Goal: Task Accomplishment & Management: Complete application form

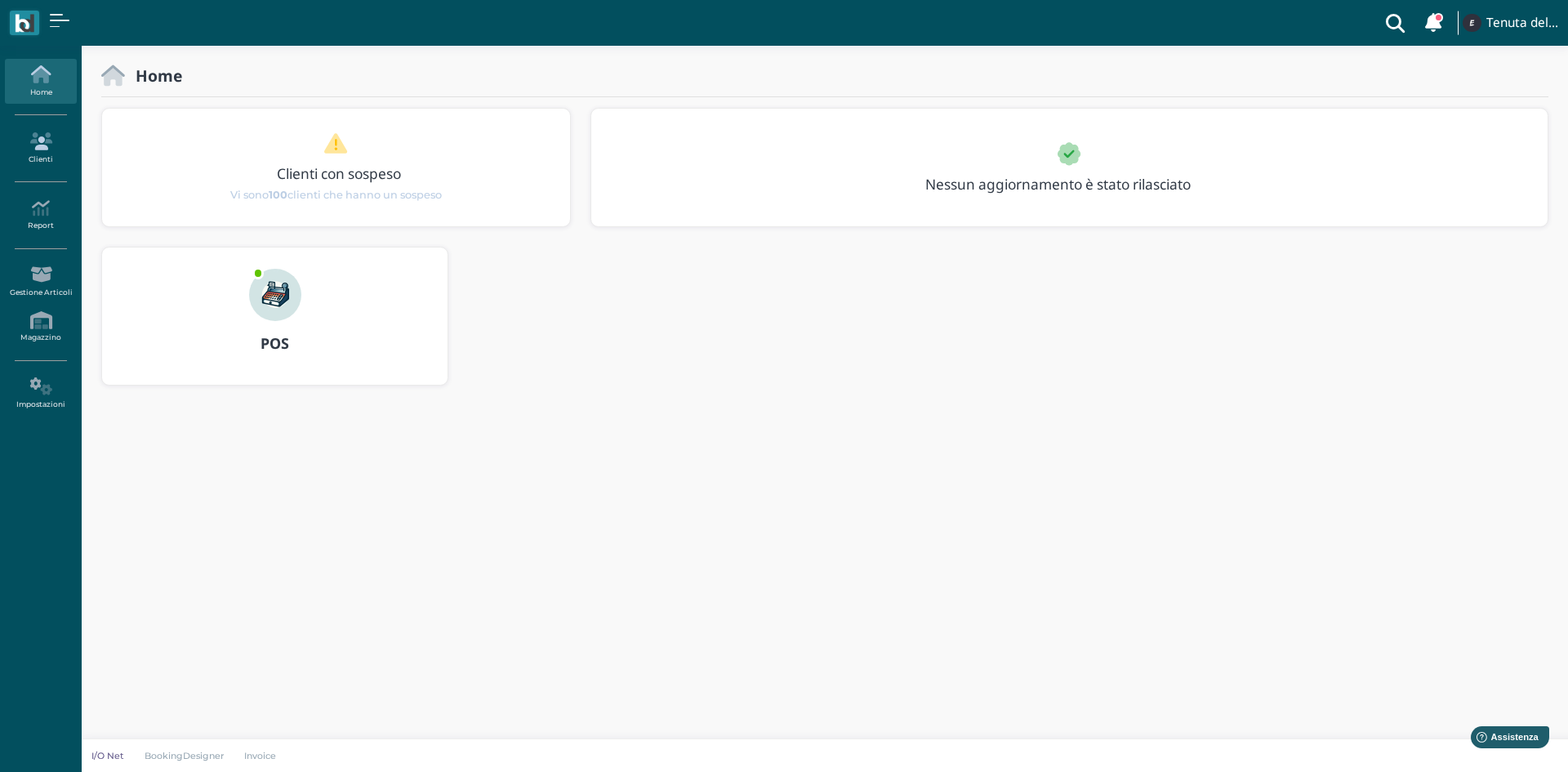
click at [58, 130] on link "Clienti" at bounding box center [40, 148] width 71 height 45
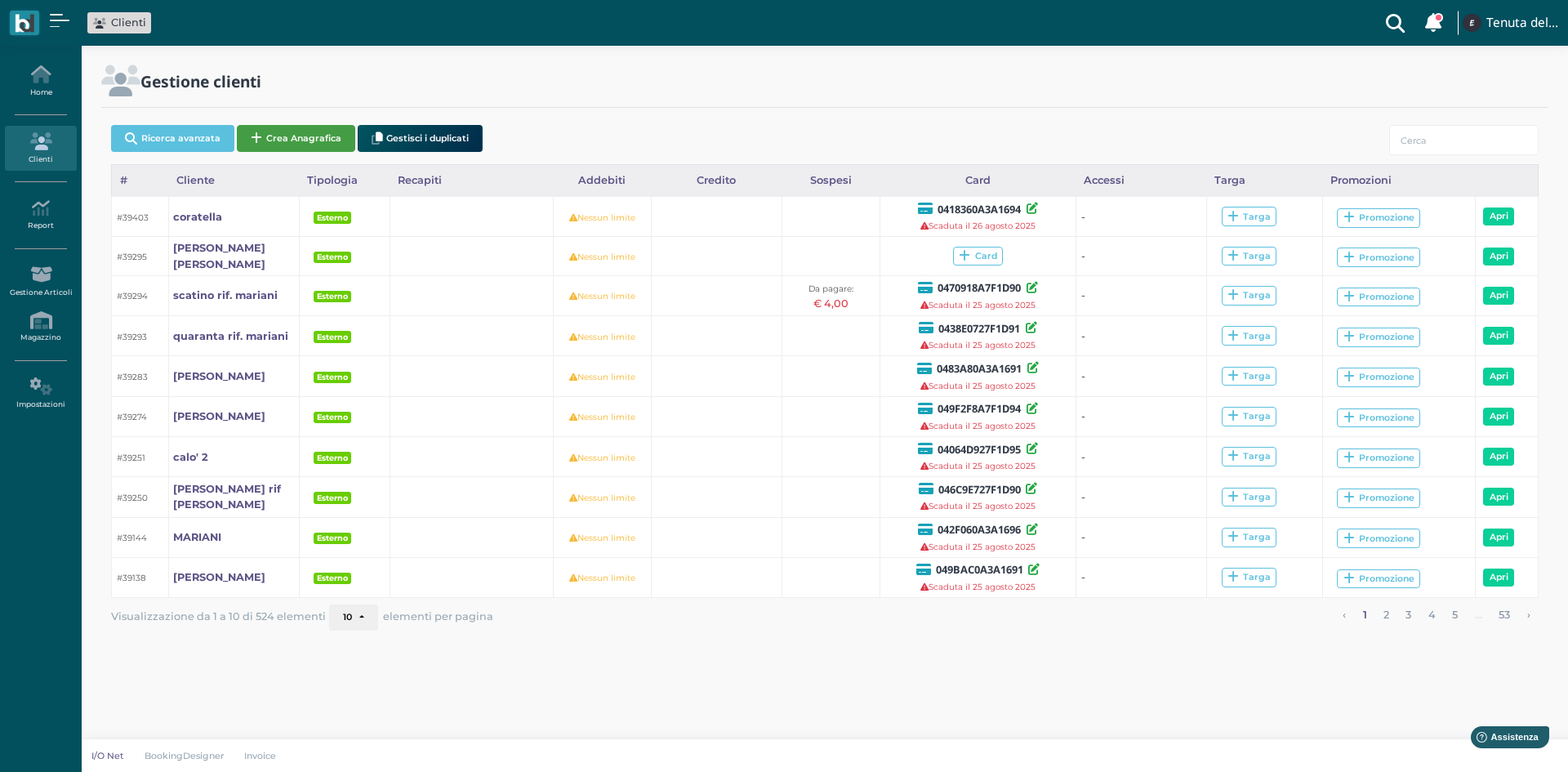
click at [266, 132] on button "Crea Anagrafica" at bounding box center [295, 138] width 118 height 27
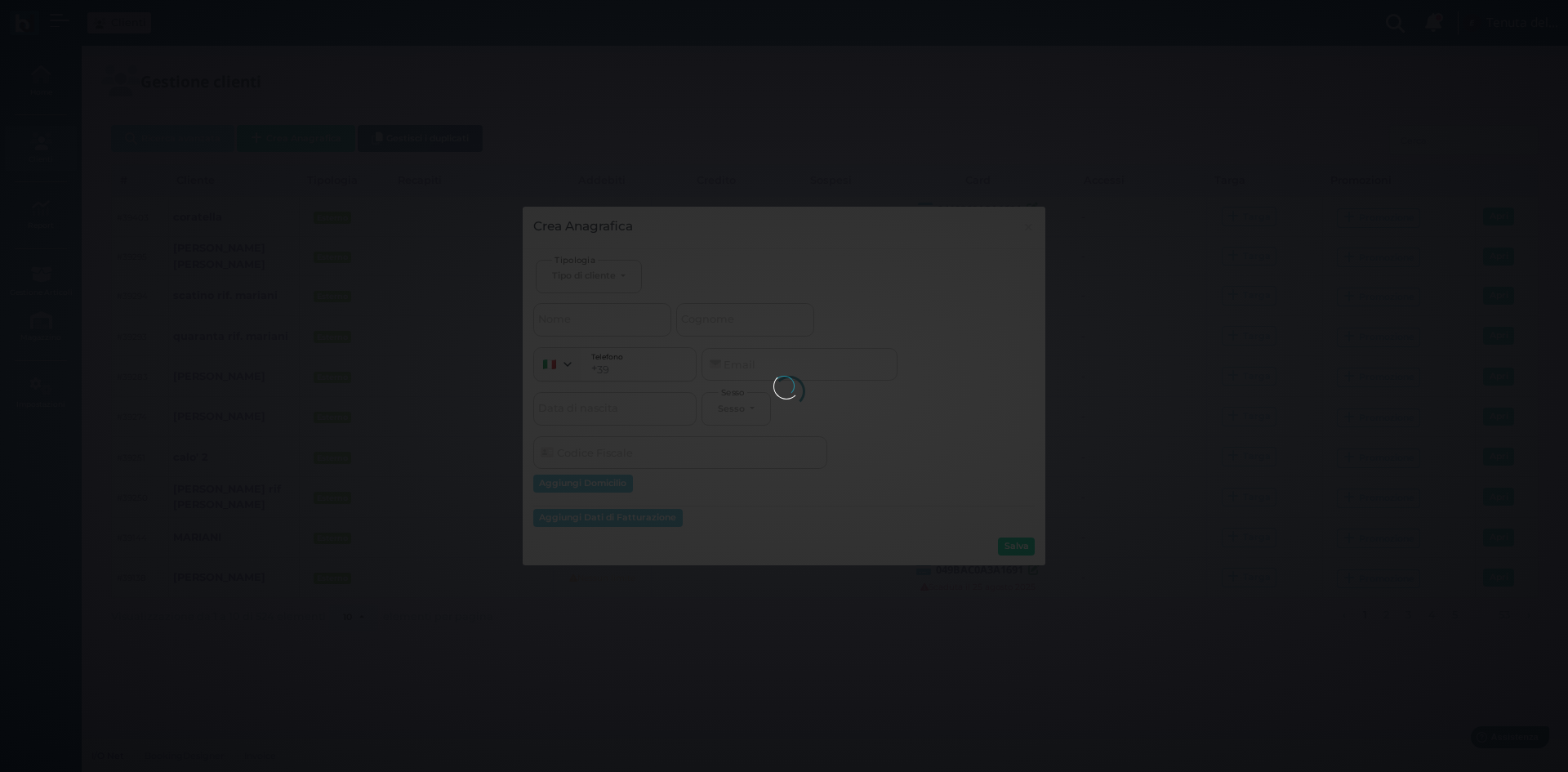
select select
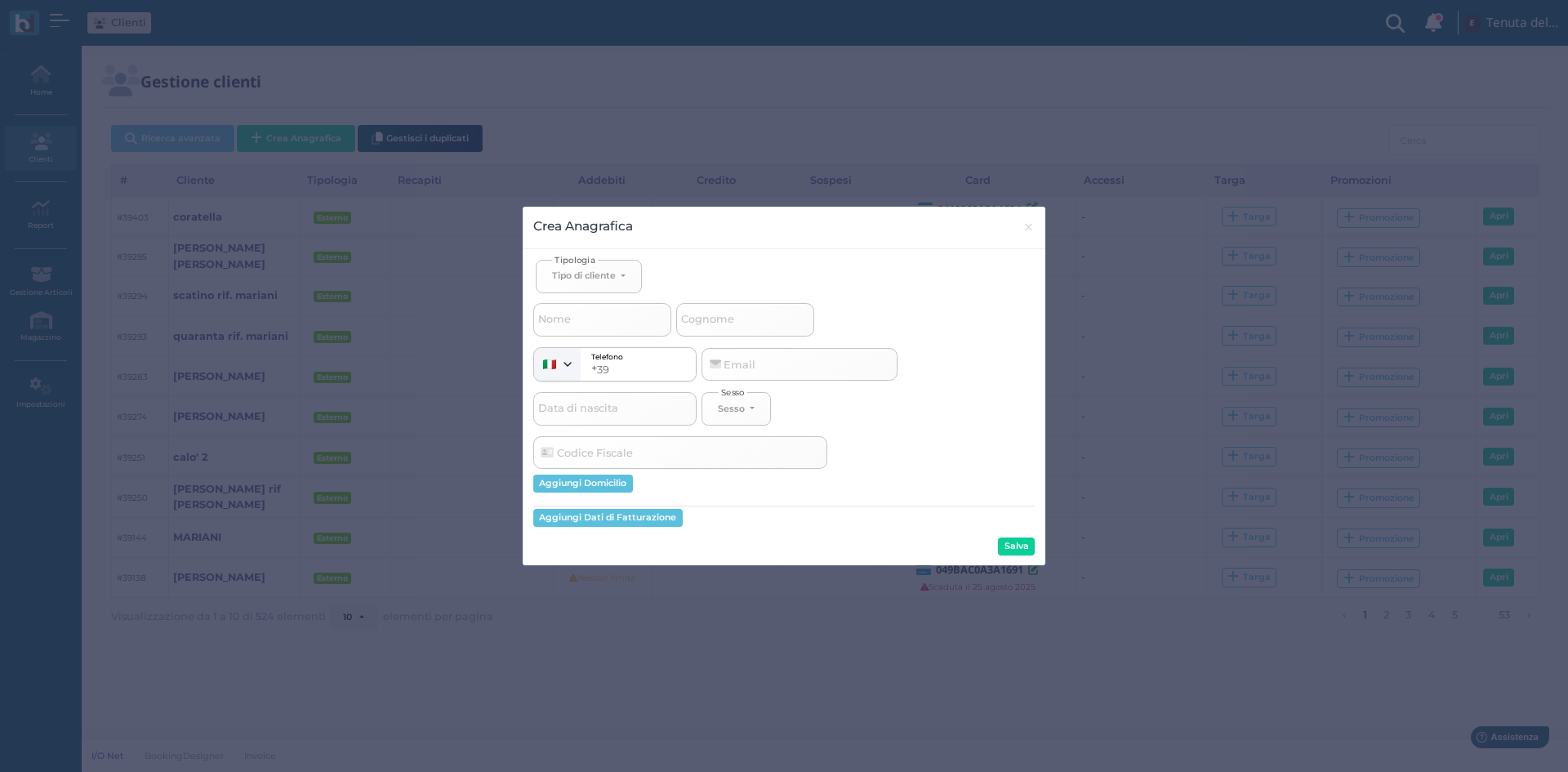
click at [594, 264] on span "Tipologia" at bounding box center [575, 259] width 45 height 12
click at [595, 268] on button "Tipo di cliente" at bounding box center [589, 276] width 106 height 33
click at [603, 330] on link "Esterno" at bounding box center [616, 331] width 159 height 19
select select "[object Object]"
select select
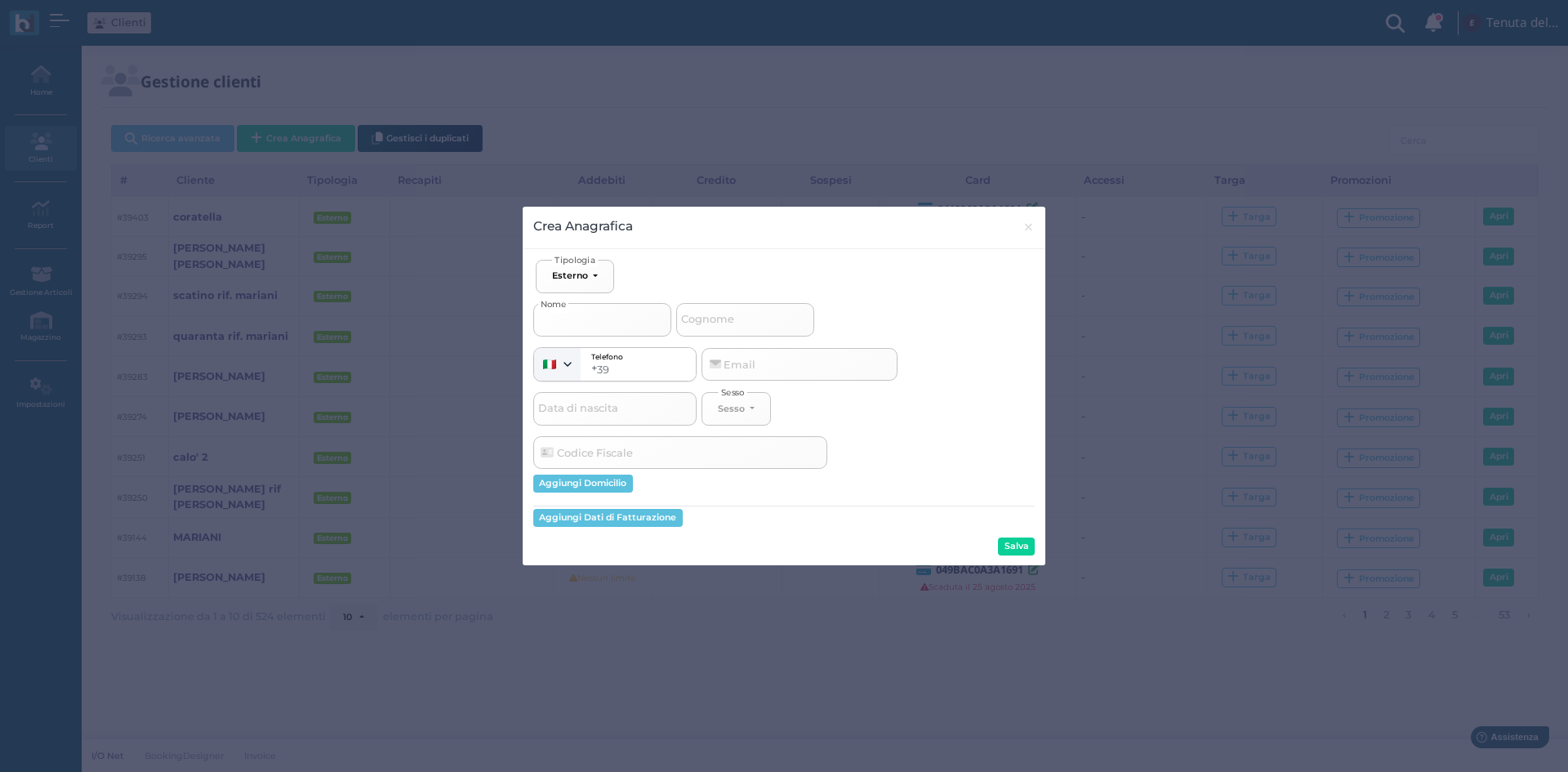
click at [583, 312] on input "Nome" at bounding box center [602, 319] width 138 height 32
type input "a"
select select
type input "as"
select select
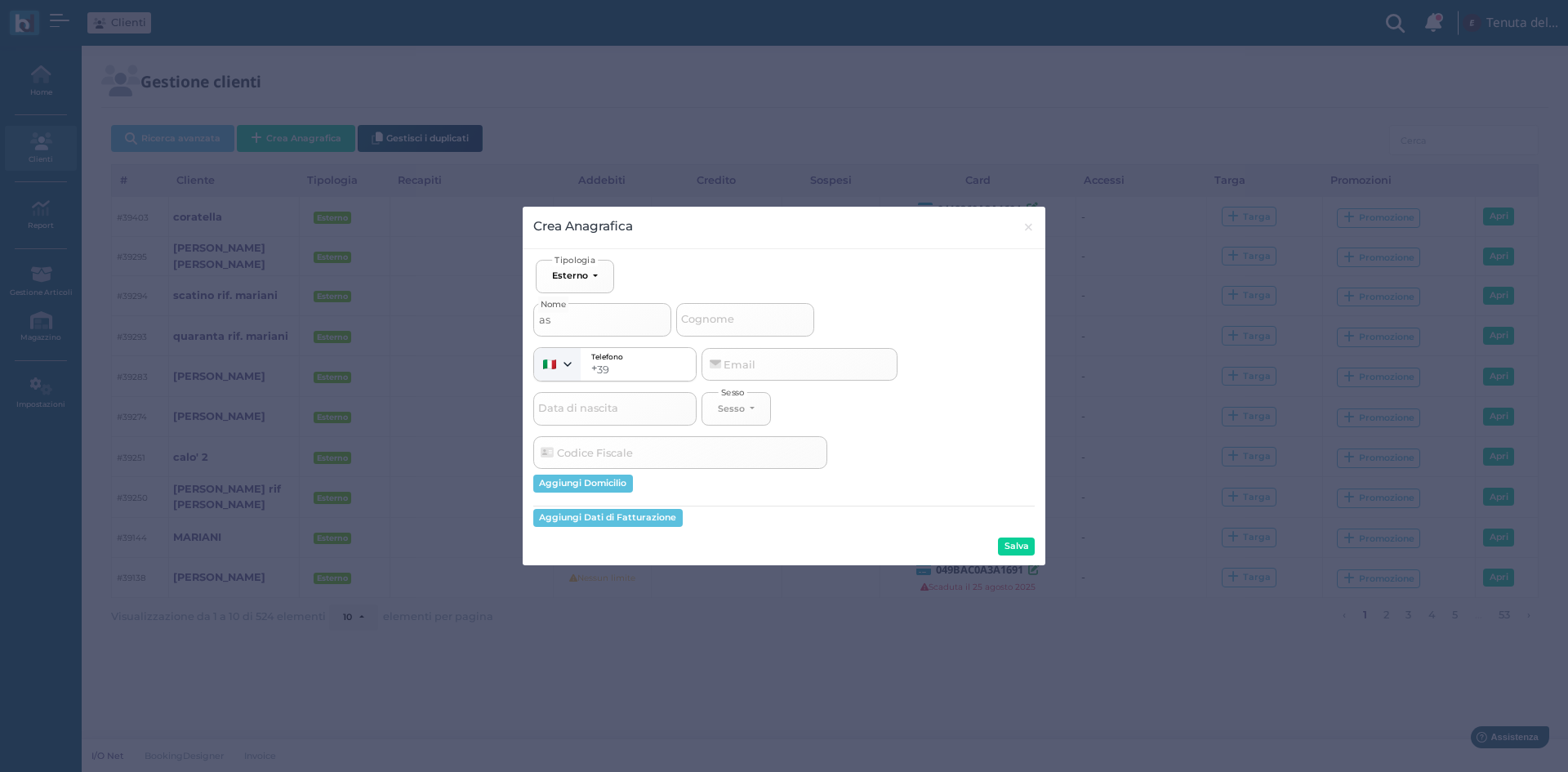
type input "asc"
select select
type input "asco"
select select
type input "ascol"
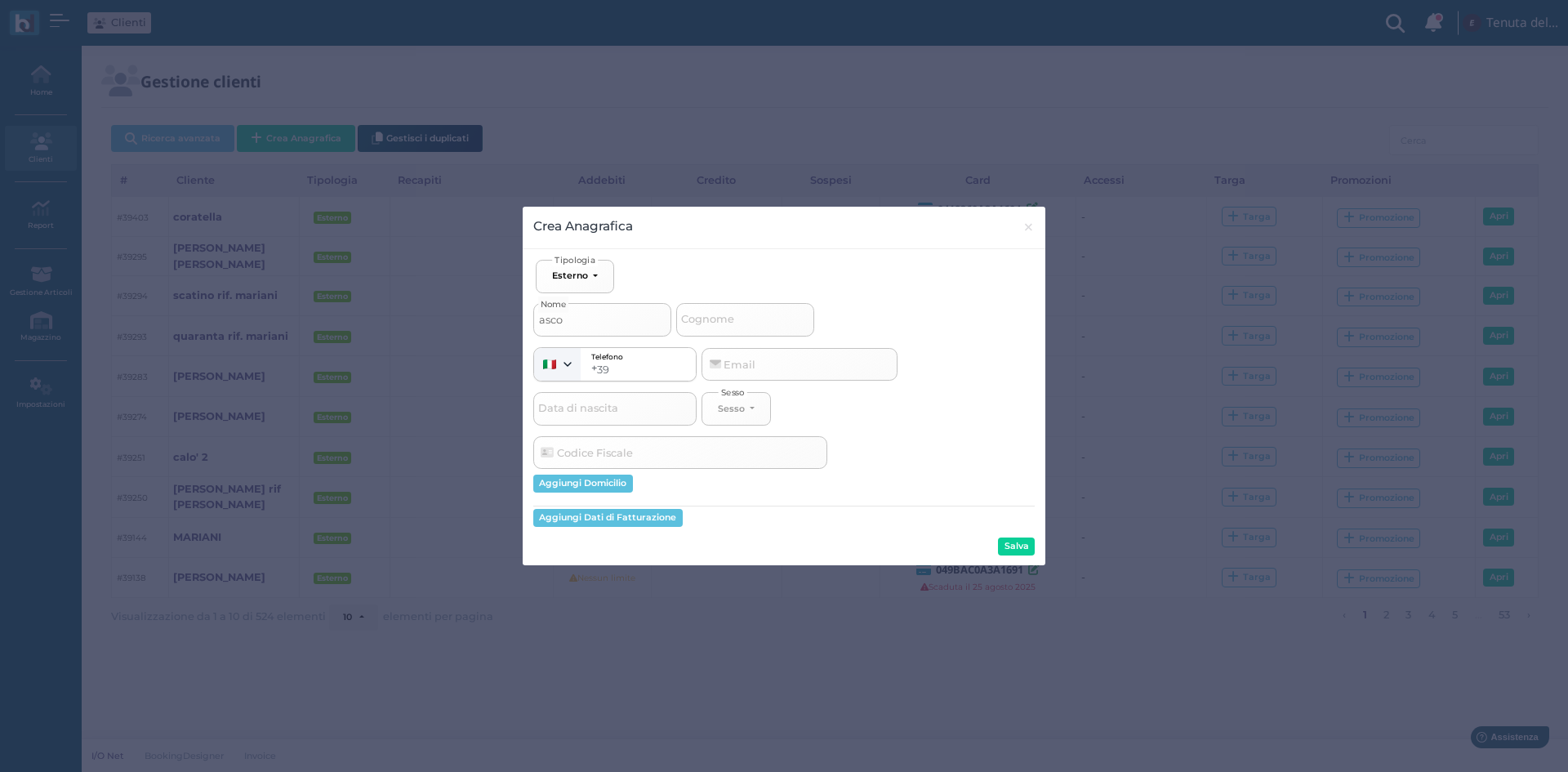
select select
type input "ascoli"
select select
type input "ascoli"
select select
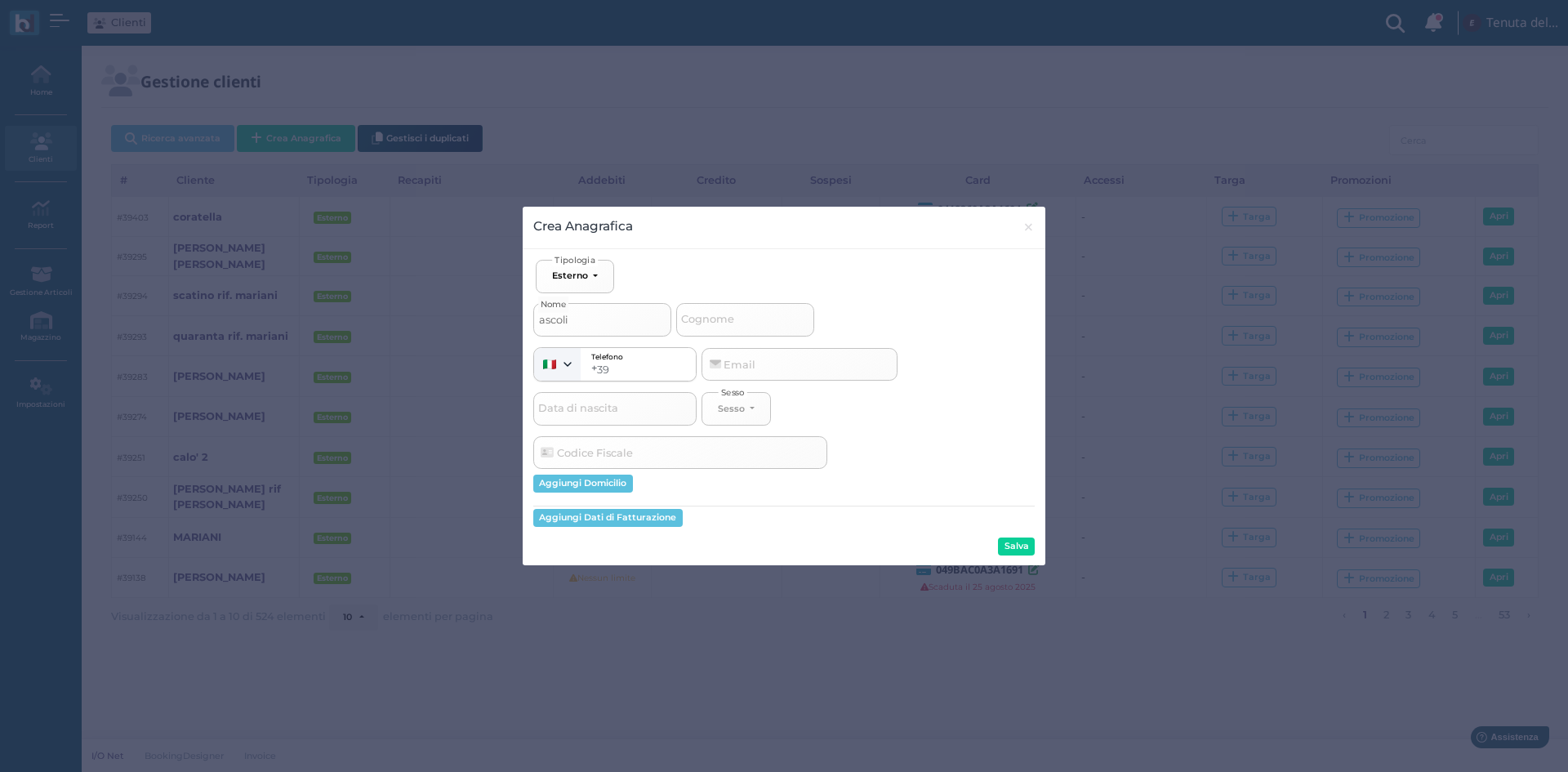
type input "ascoli 1"
select select
type input "ascoli 1"
click at [1019, 548] on button "Salva" at bounding box center [1016, 547] width 37 height 18
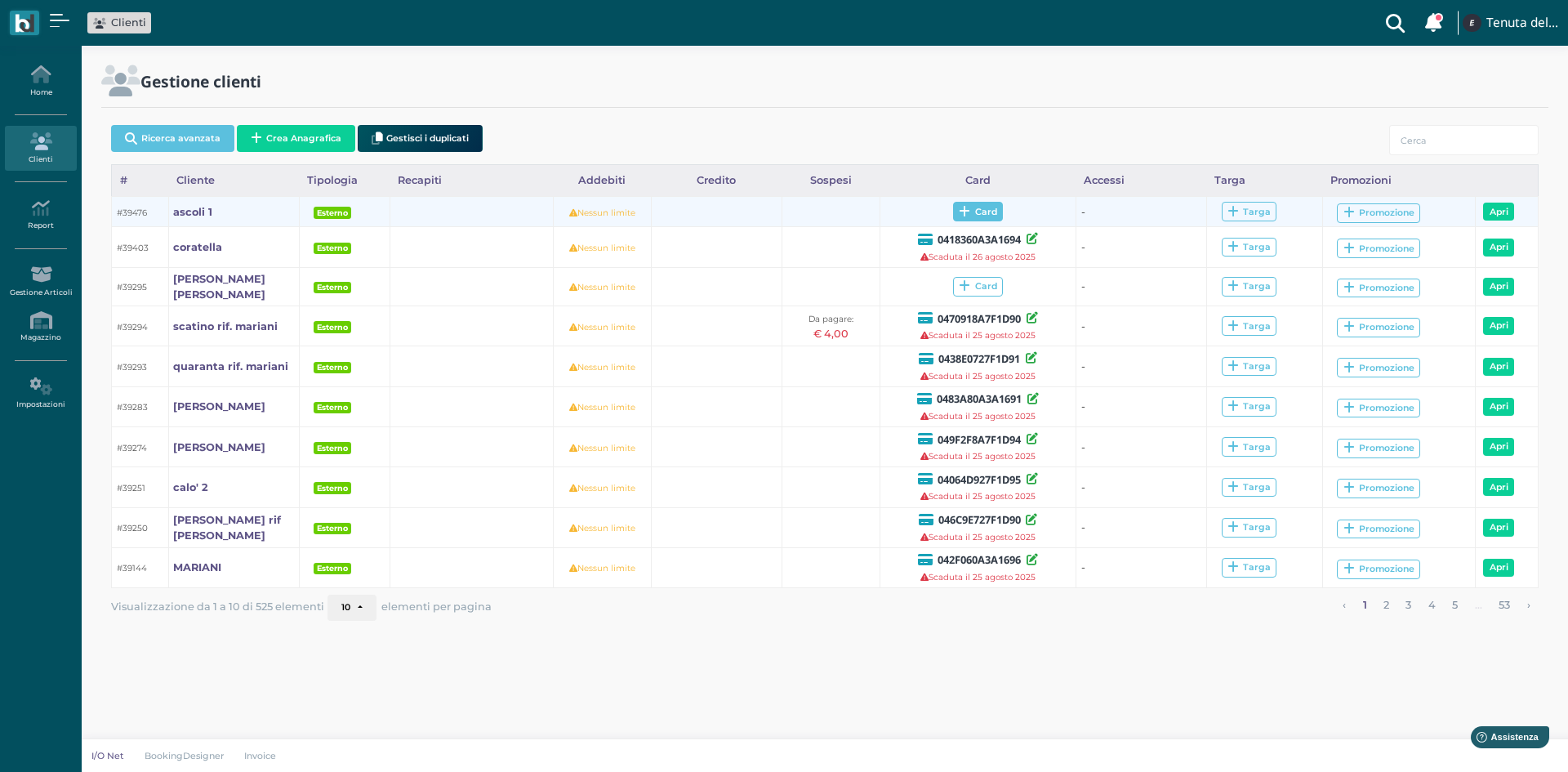
click at [982, 215] on span "Card" at bounding box center [978, 211] width 50 height 20
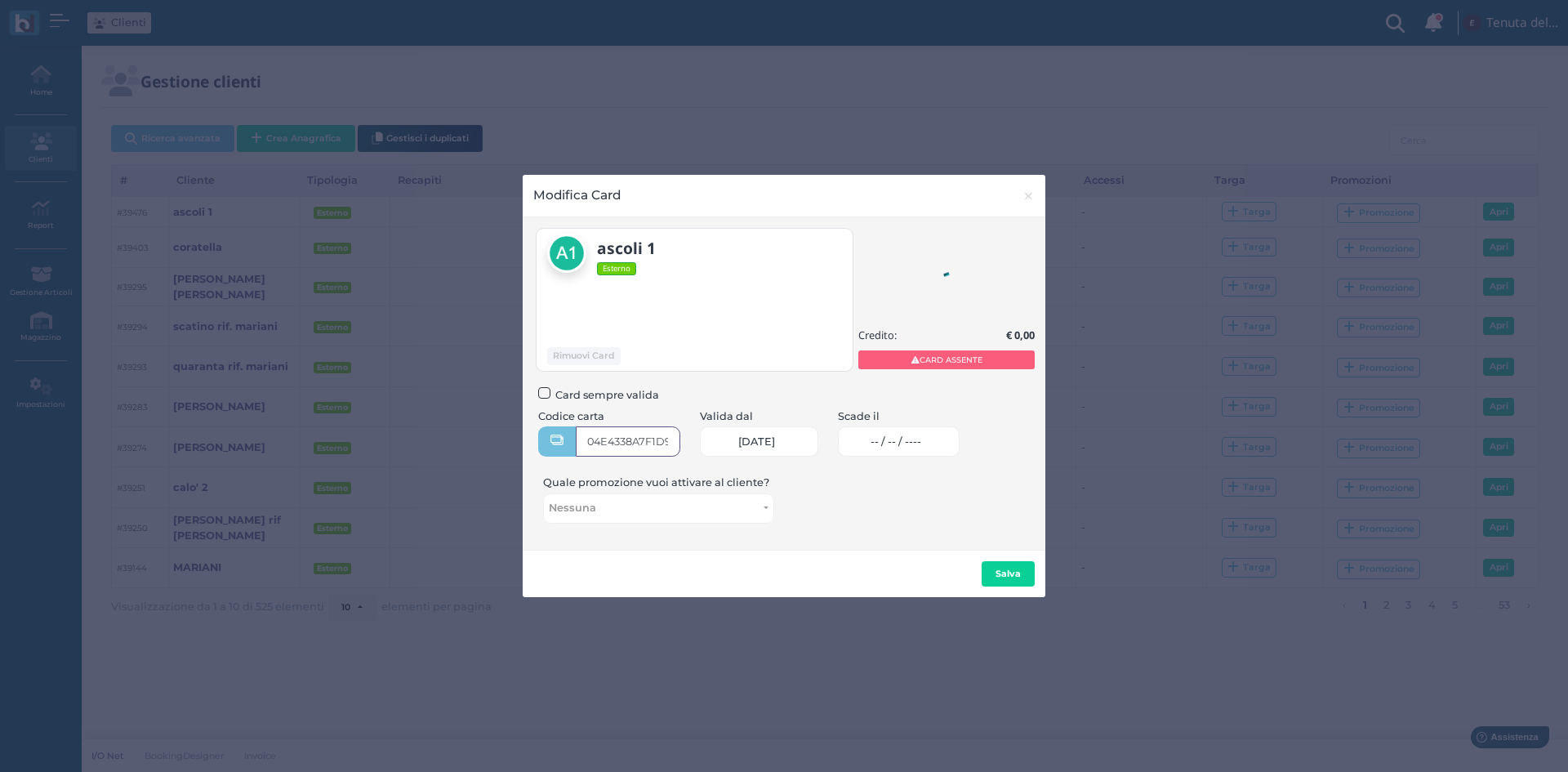
type input "04E4338A7F1D90"
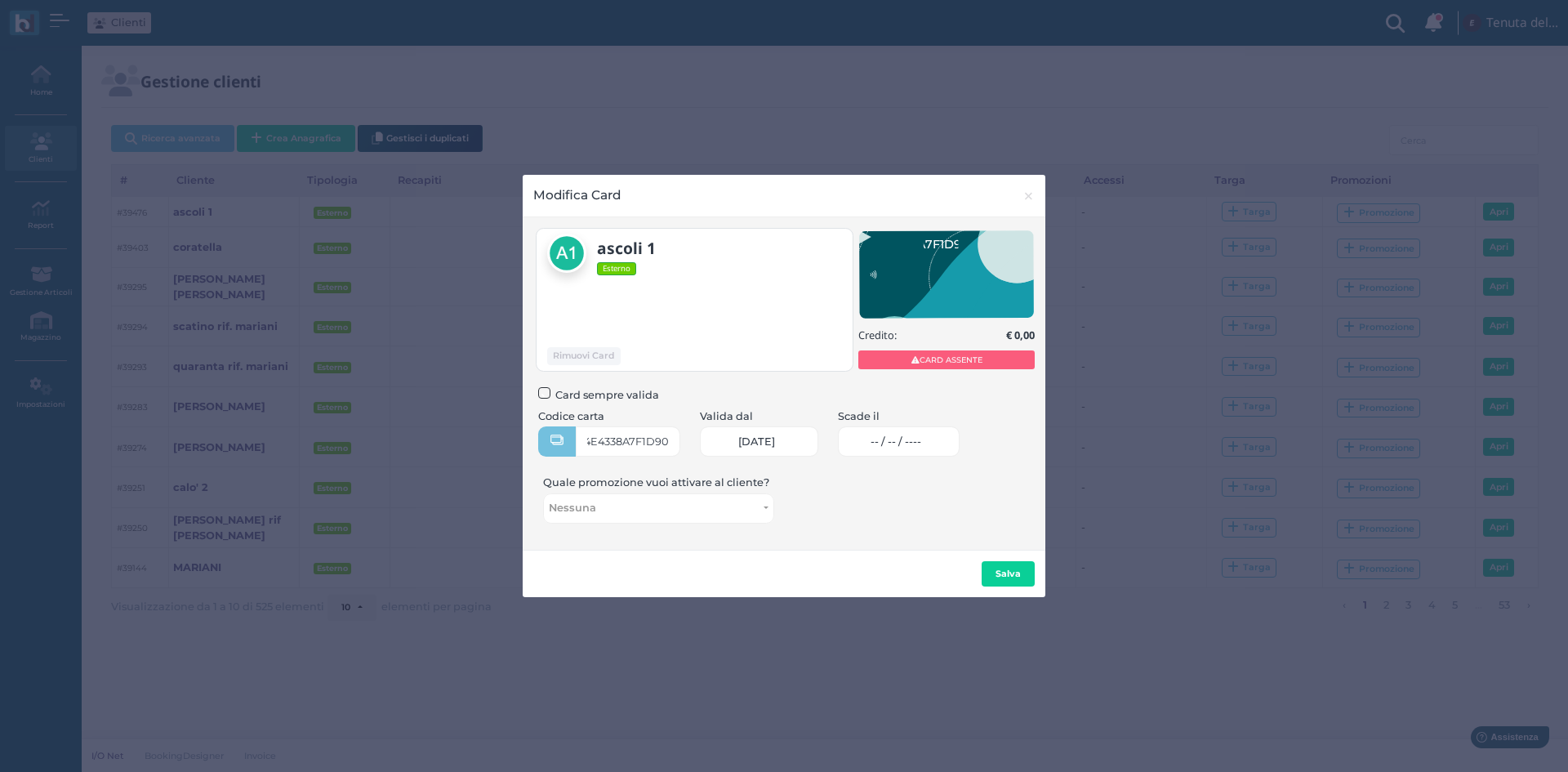
click at [896, 437] on span "-- / -- / ----" at bounding box center [895, 442] width 50 height 13
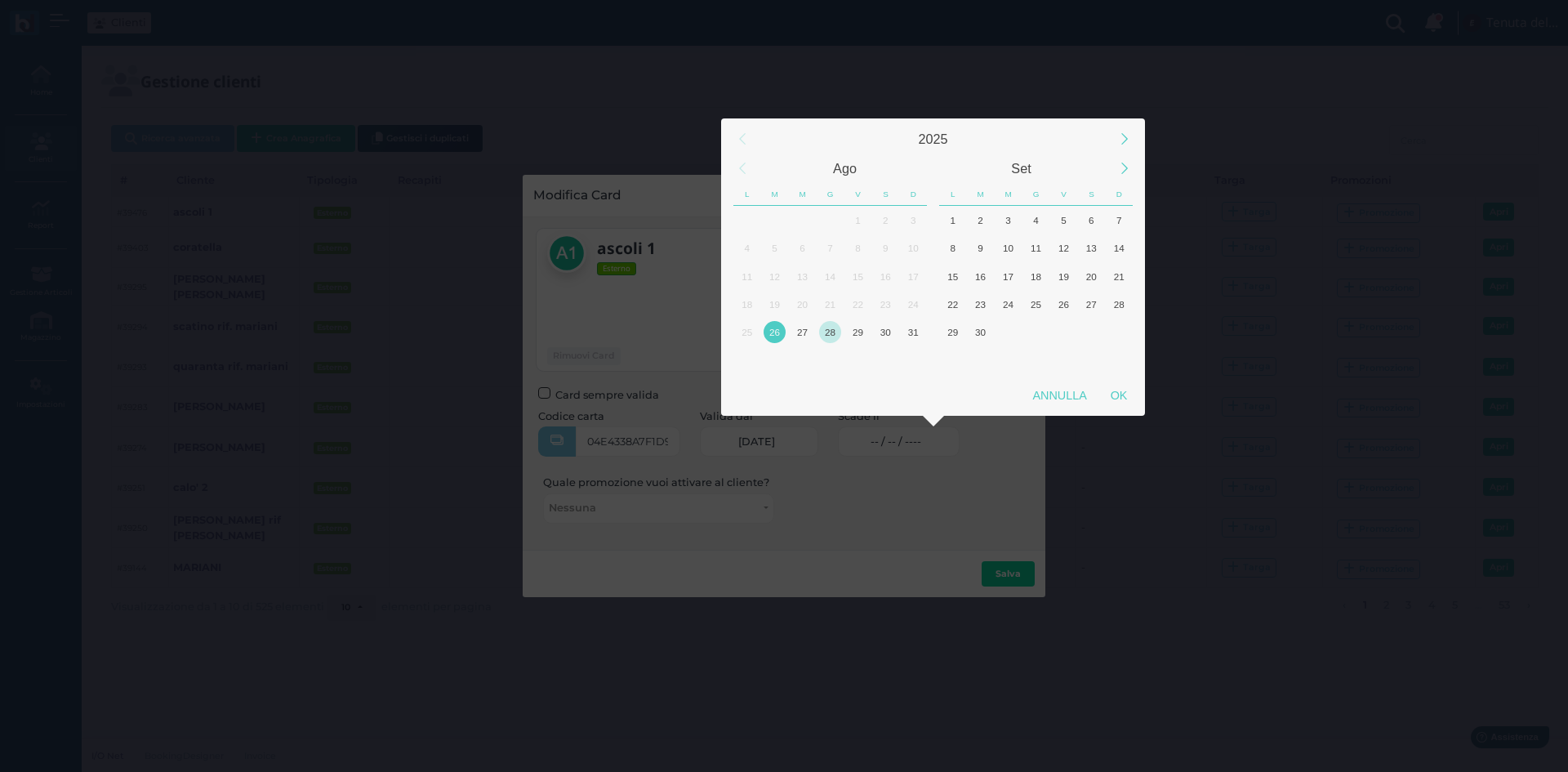
click at [824, 332] on div "28" at bounding box center [829, 332] width 22 height 22
click at [1109, 395] on div "OK" at bounding box center [1118, 395] width 41 height 29
type input "[DATE]"
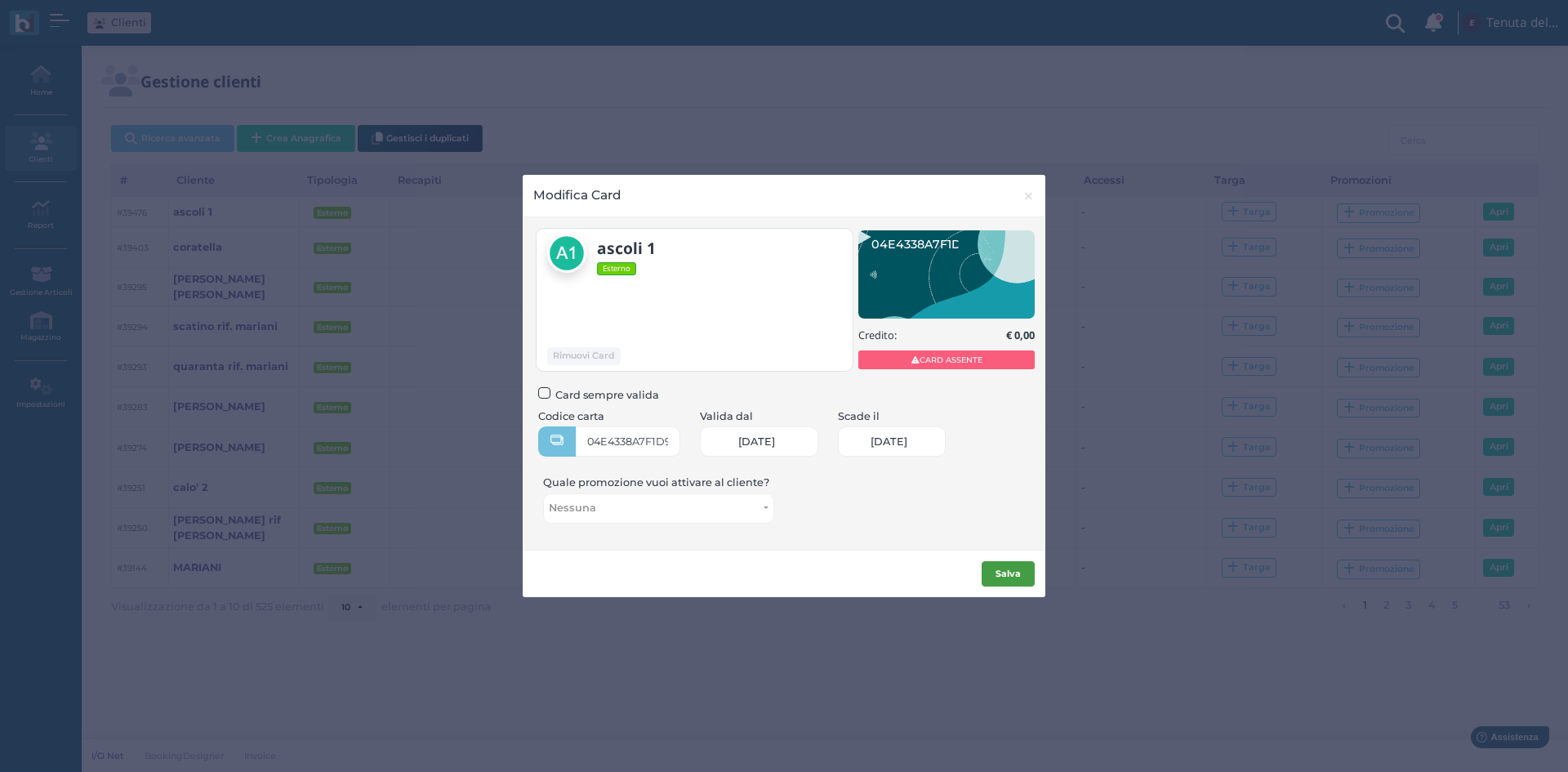
scroll to position [0, 71]
click at [1020, 578] on b "Salva" at bounding box center [1007, 573] width 26 height 11
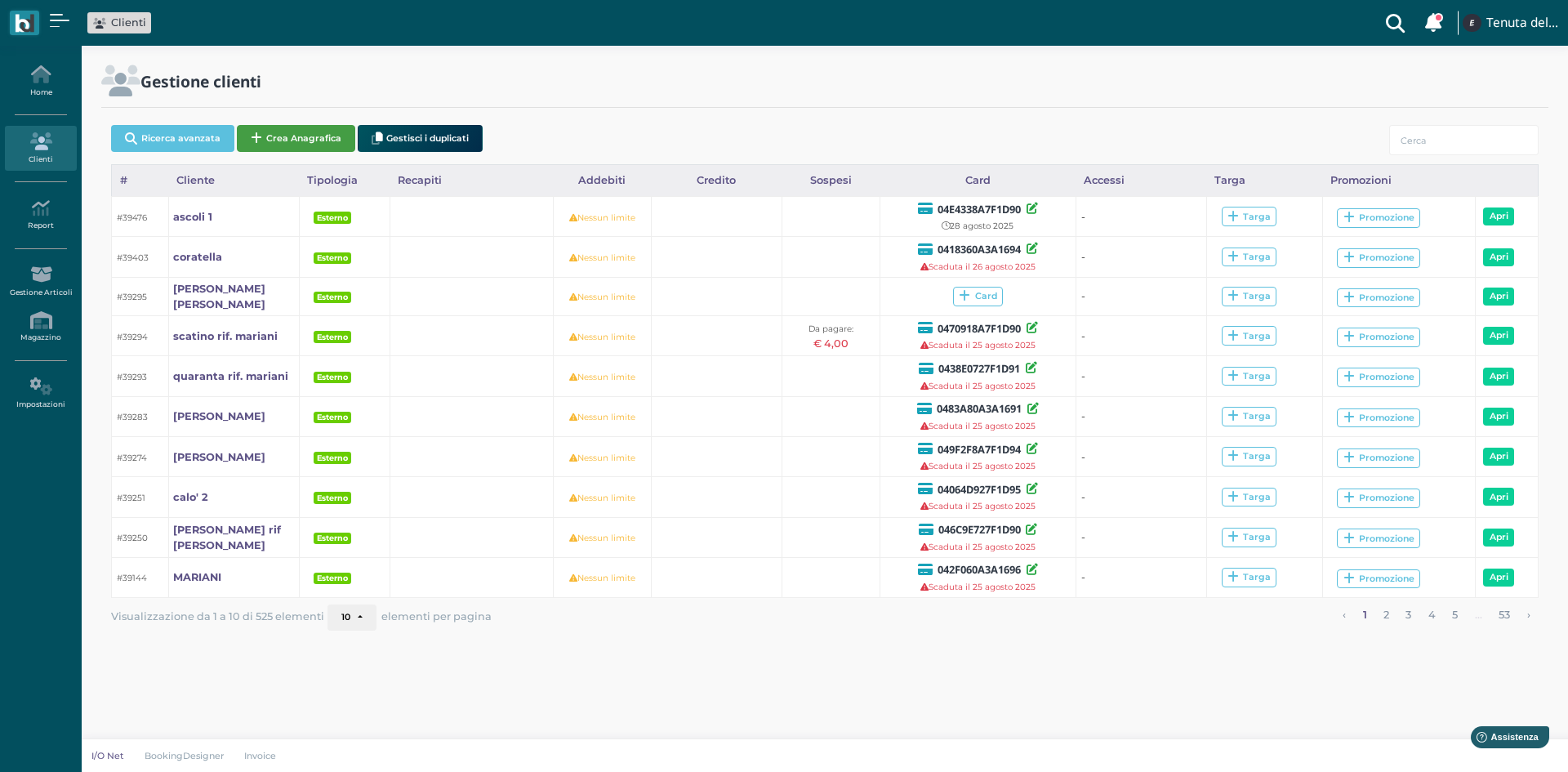
click at [280, 133] on button "Crea Anagrafica" at bounding box center [295, 138] width 118 height 27
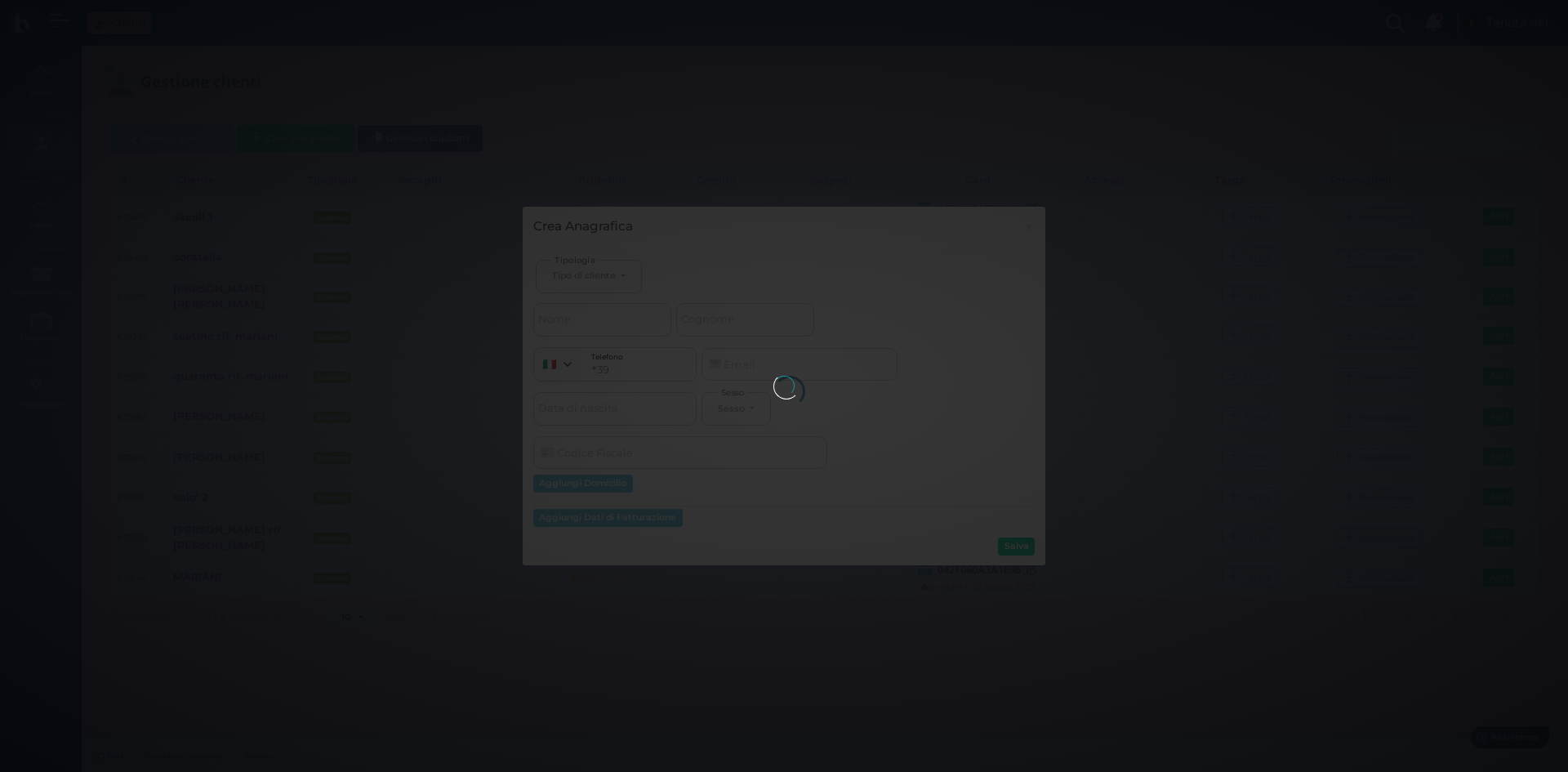
select select
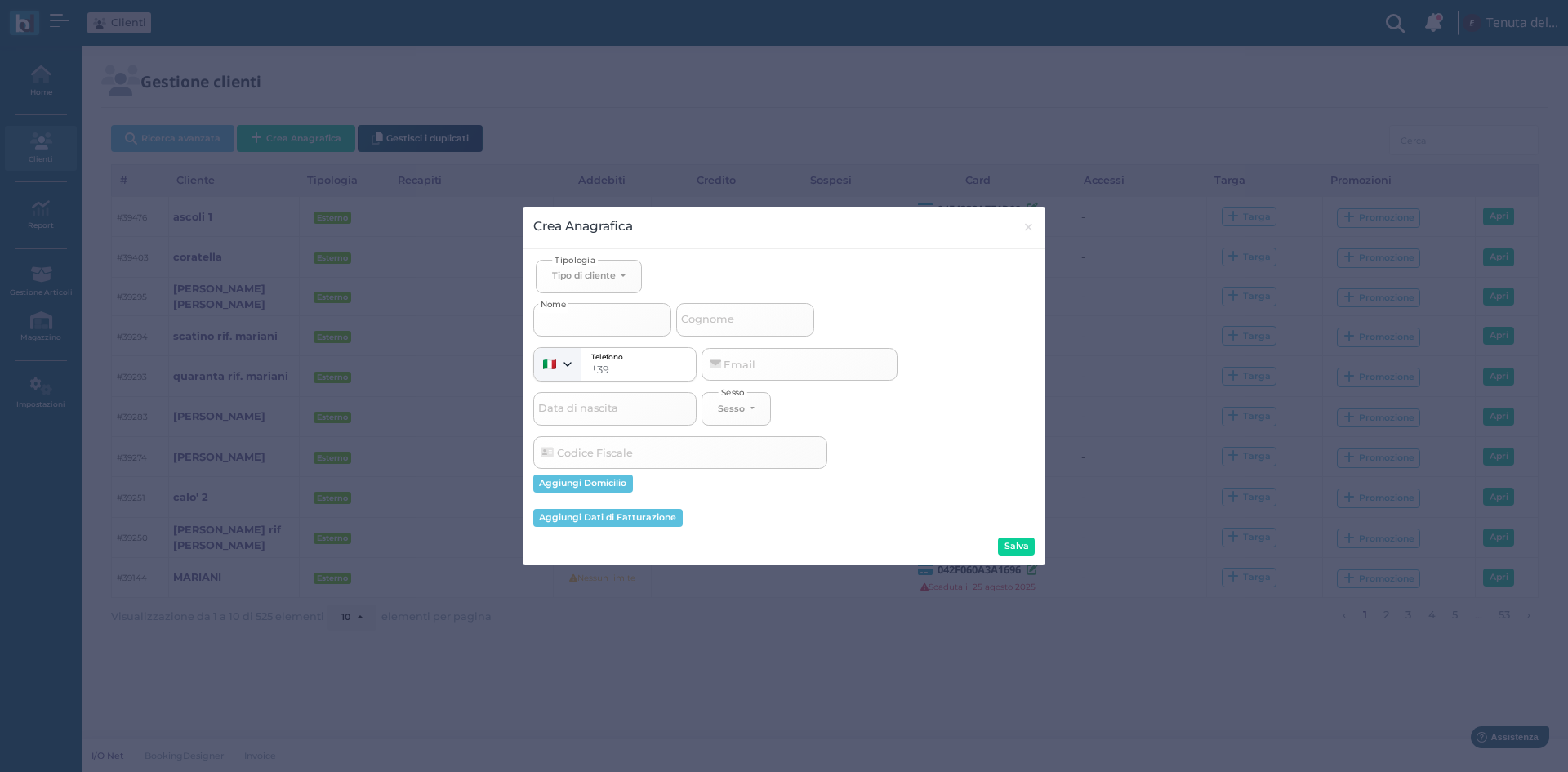
click at [621, 310] on input "Nome" at bounding box center [602, 319] width 138 height 32
select select
type input "a"
select select
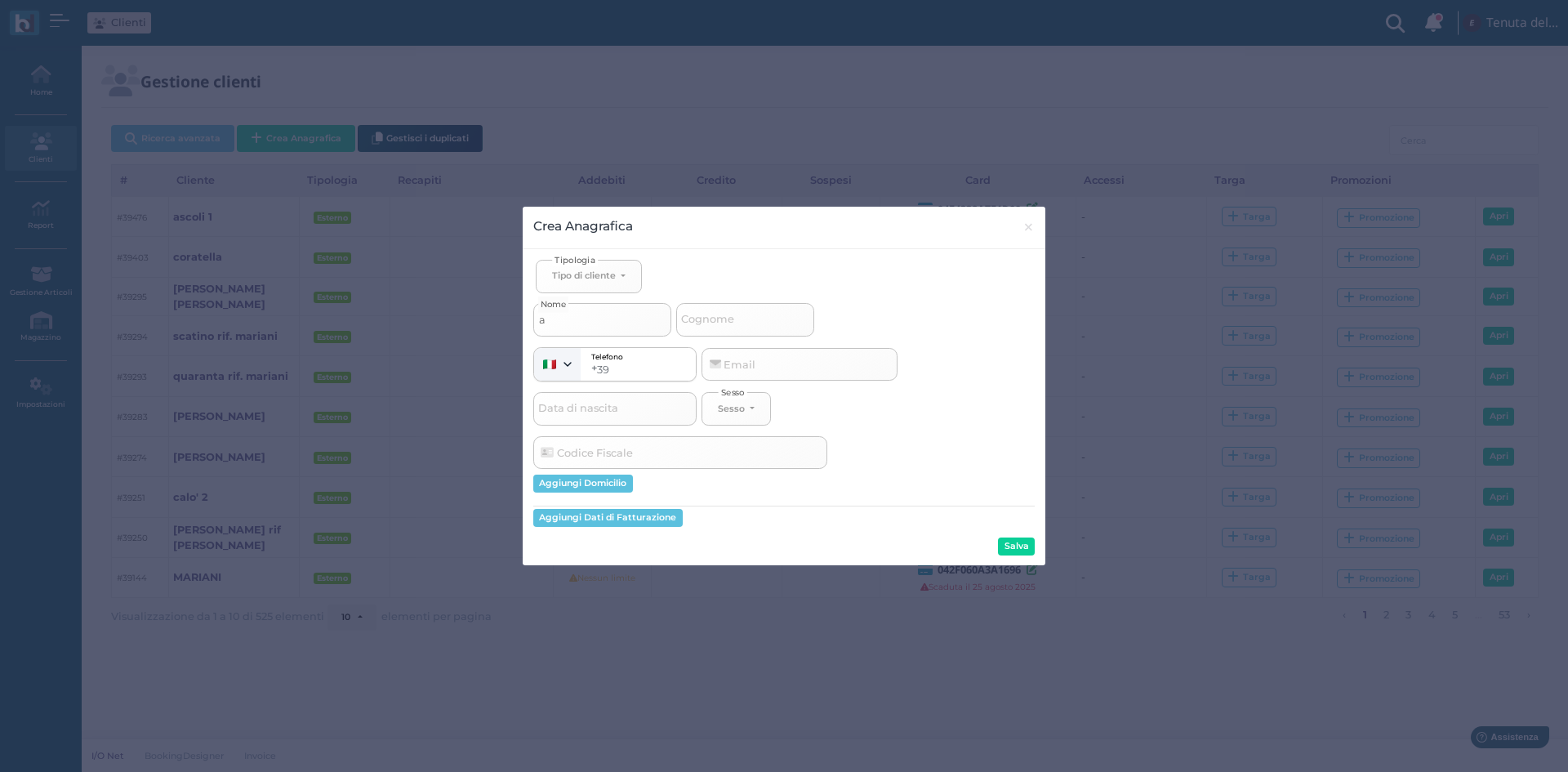
type input "as"
select select
type input "asx"
select select
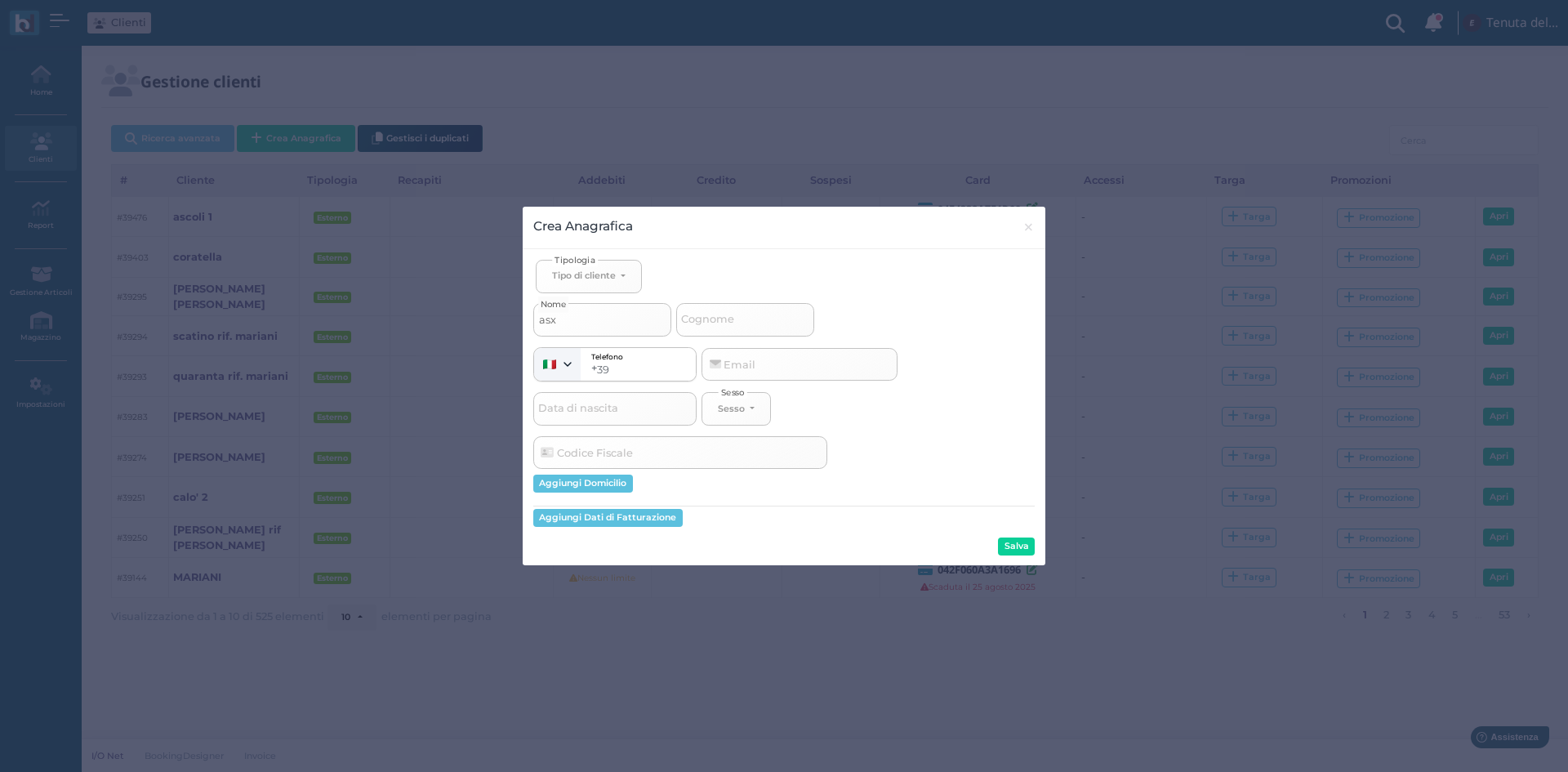
select select
type input "asxo"
select select
type input "asxol"
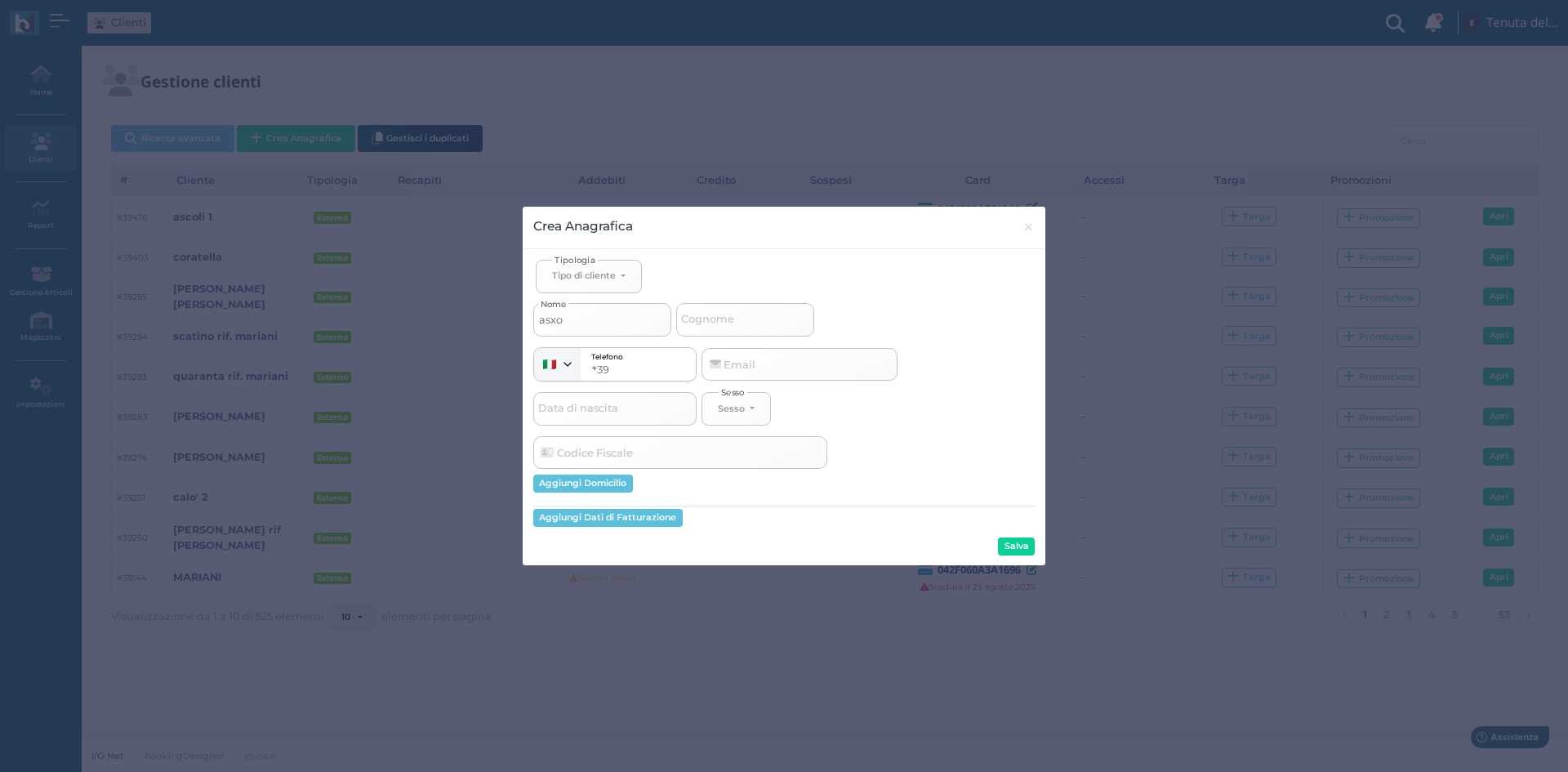
select select
type input "asxoli"
select select
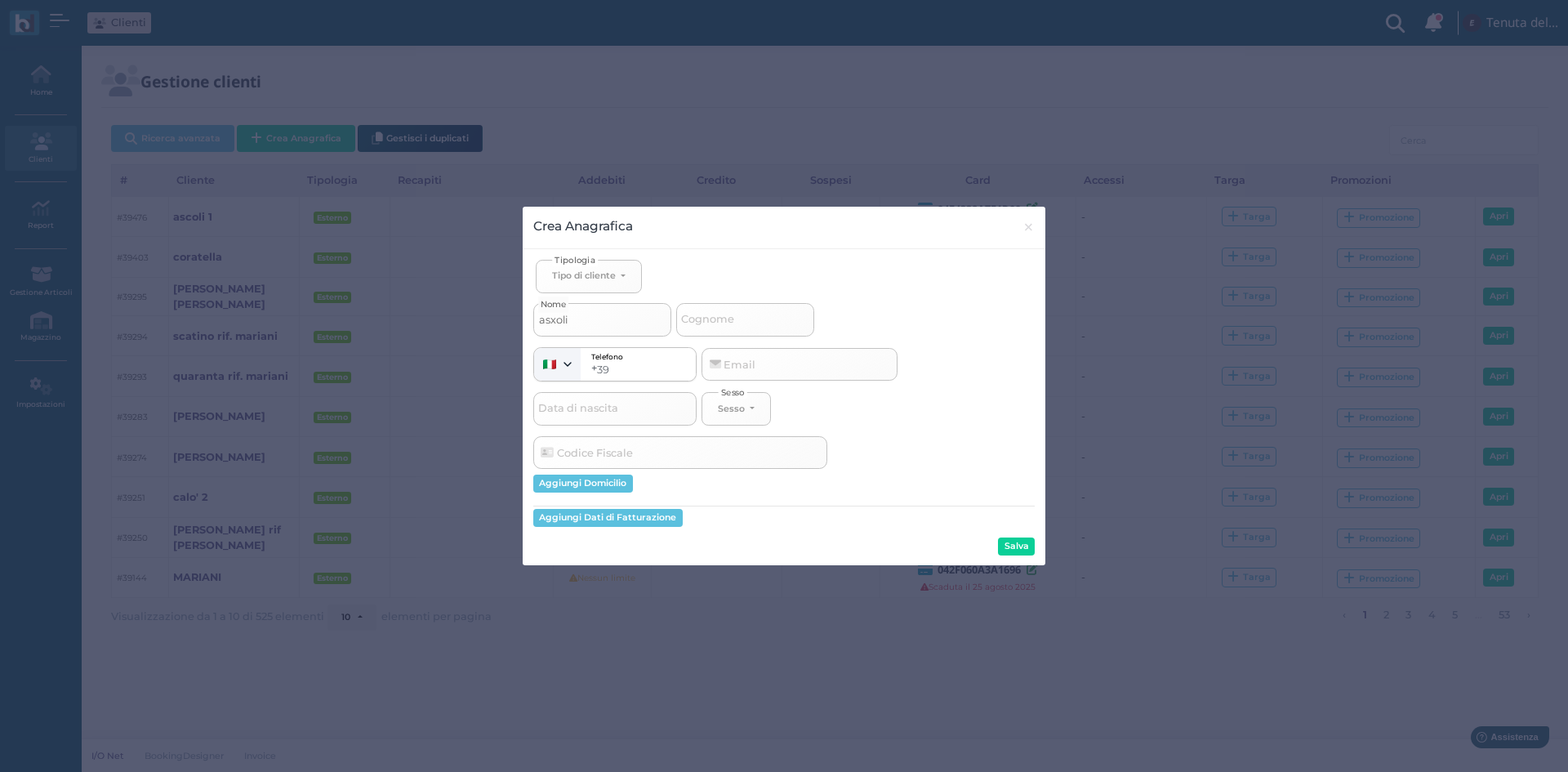
type input "asxoli"
select select
type input "asxoli"
select select
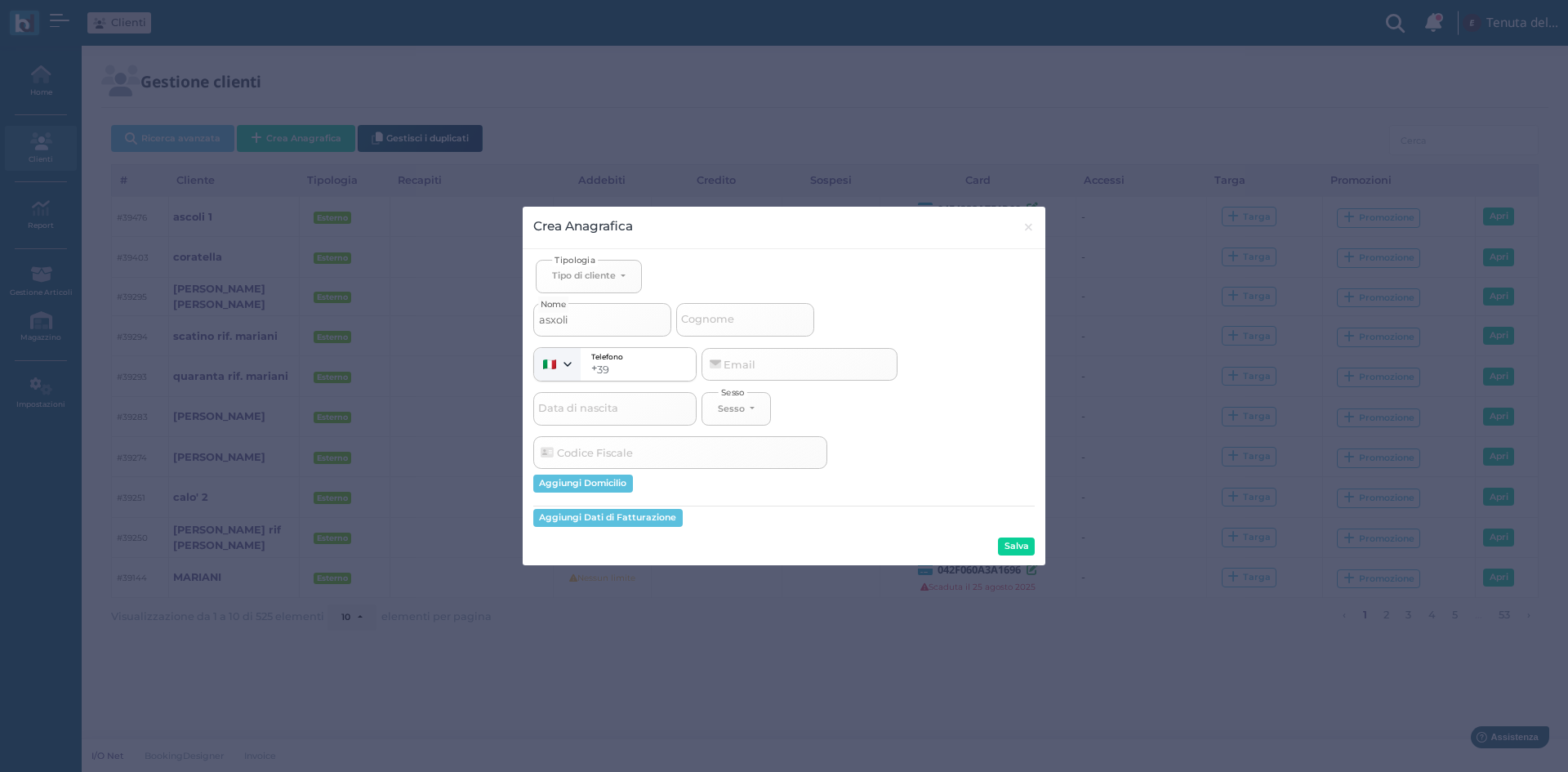
select select
type input "asxol"
select select
type input "asxo"
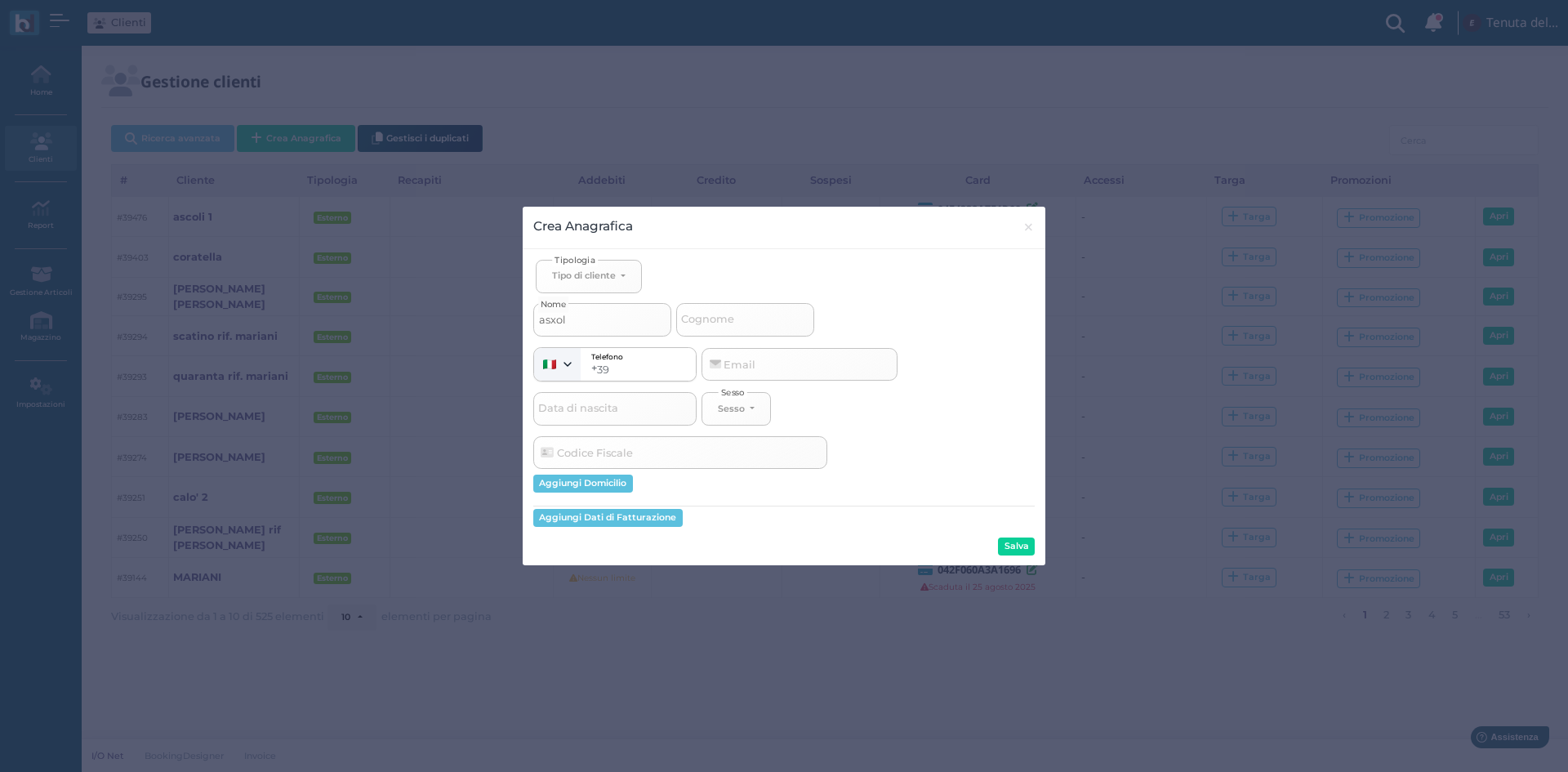
select select
type input "asx"
select select
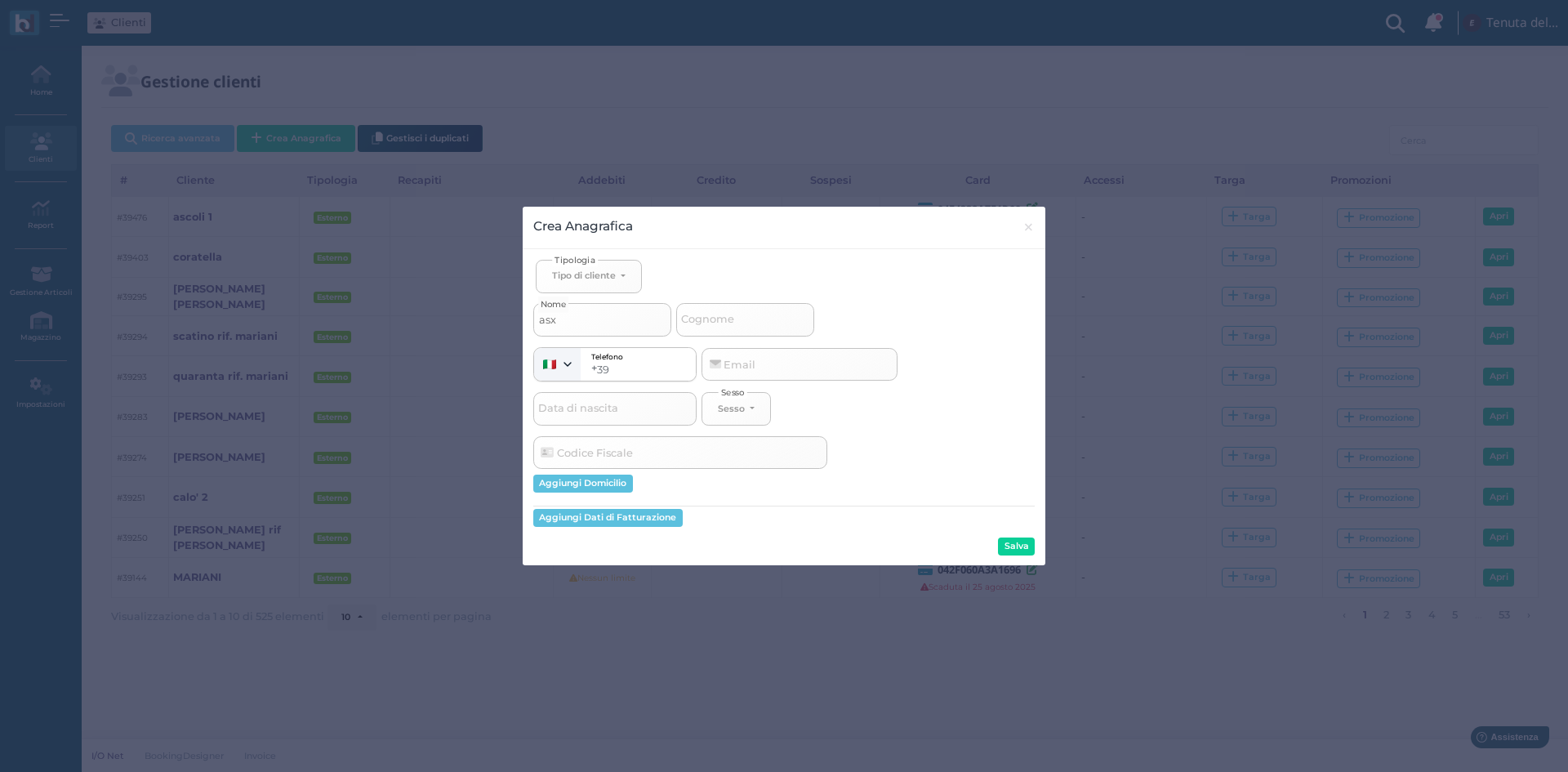
type input "as"
select select
type input "asc"
select select
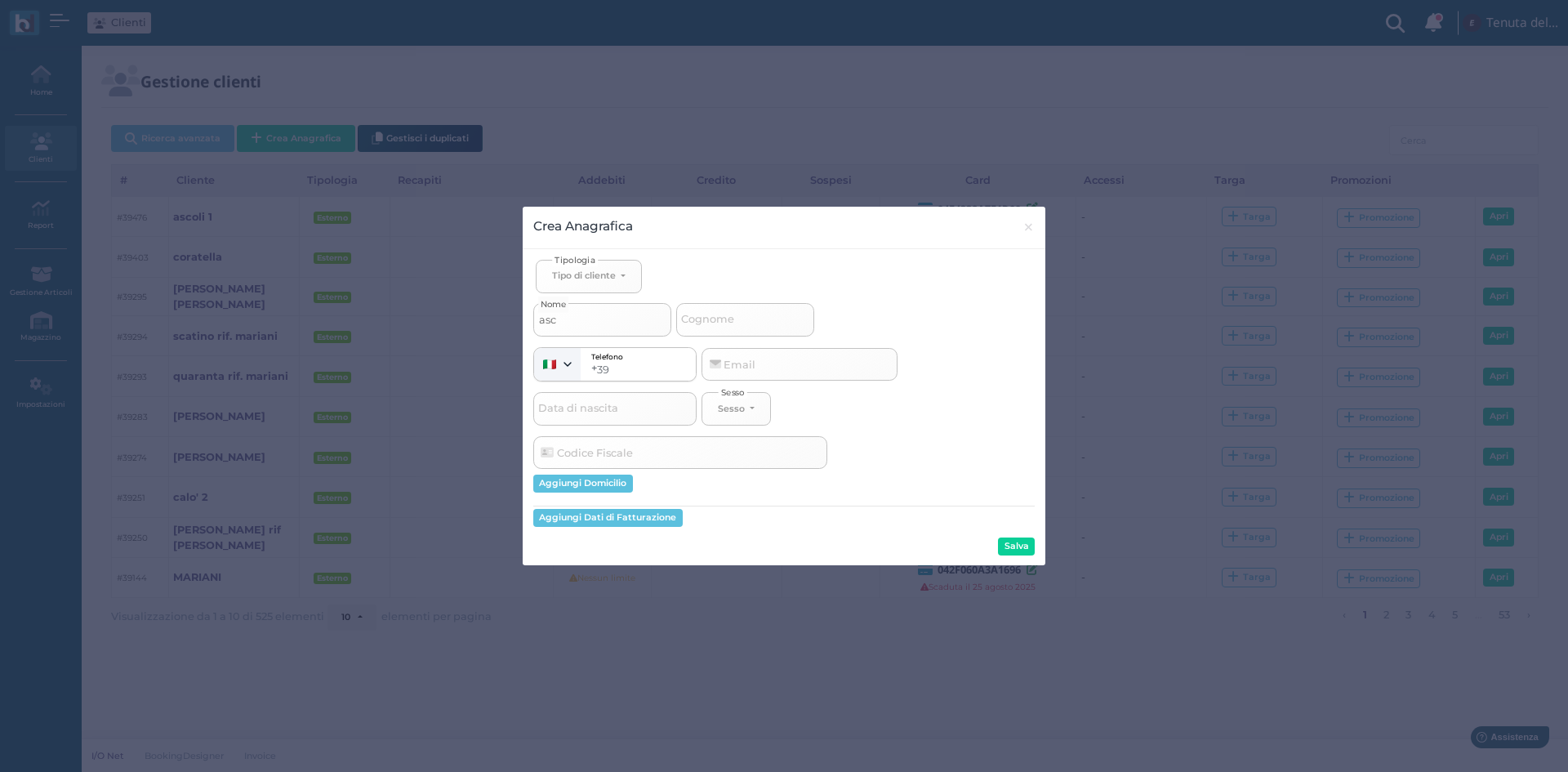
select select
type input "asco"
select select
type input "ascol"
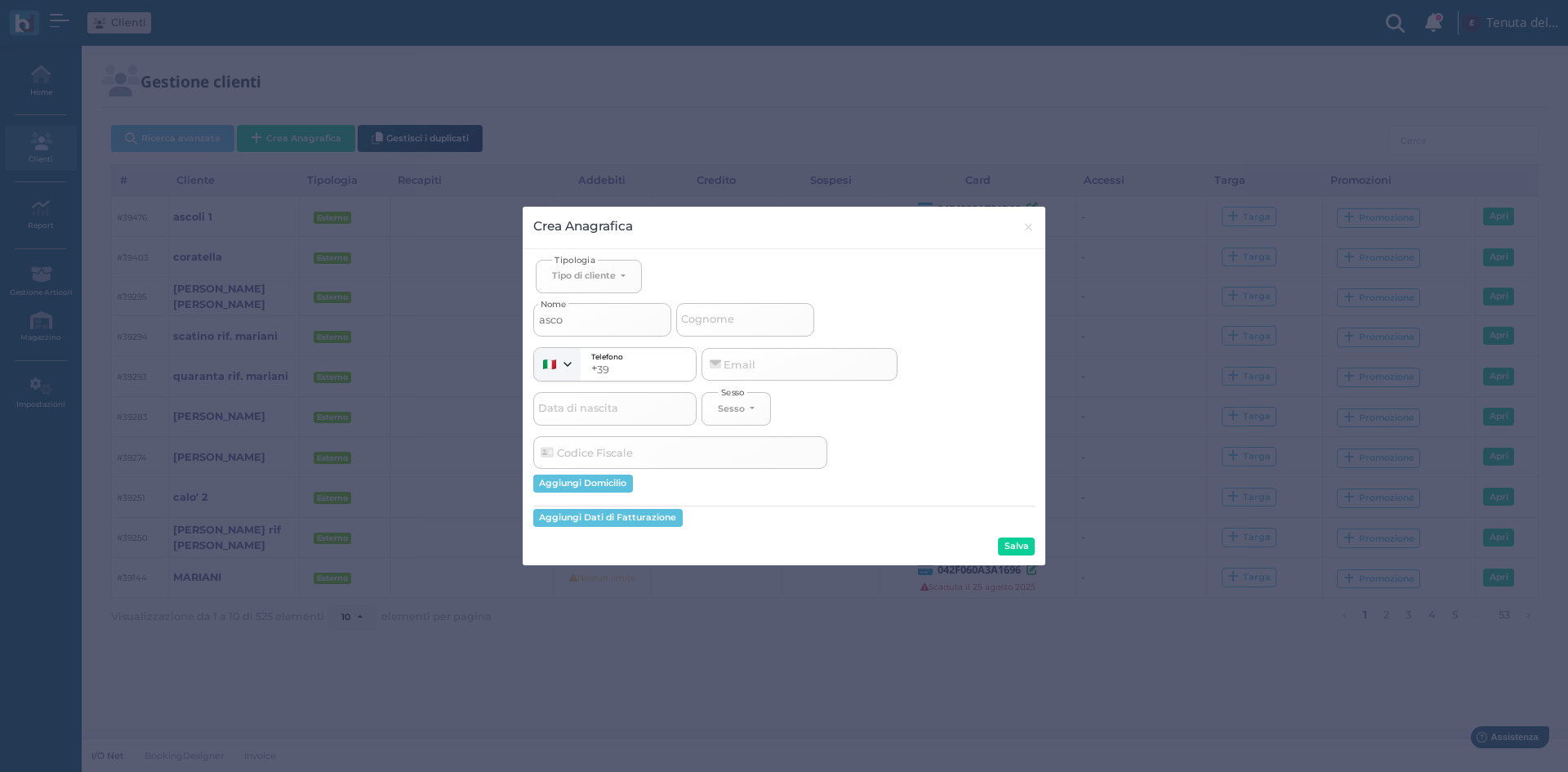
select select
type input "ascoli"
select select
type input "ascoli"
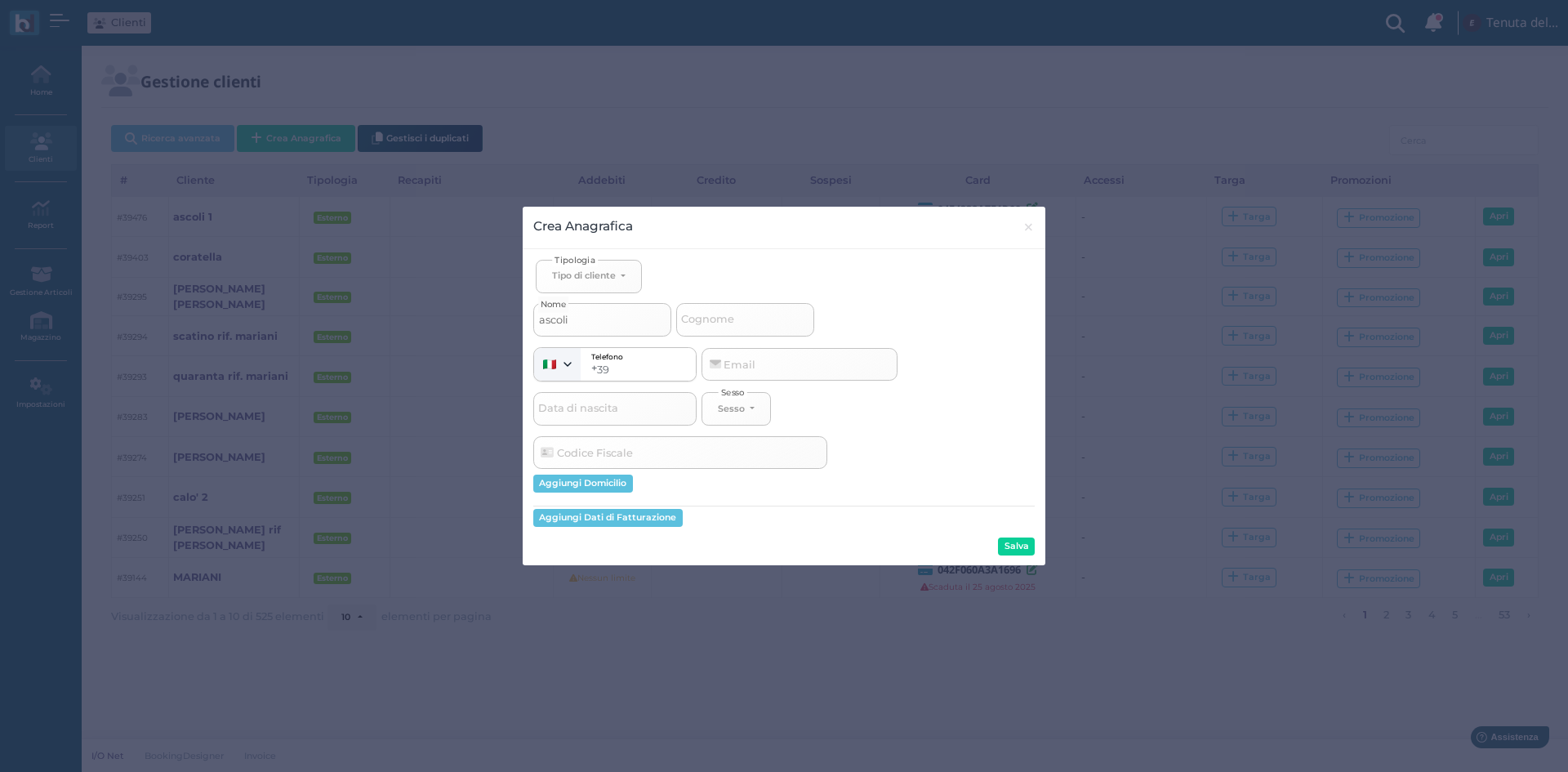
select select
type input "ascoli 2"
select select
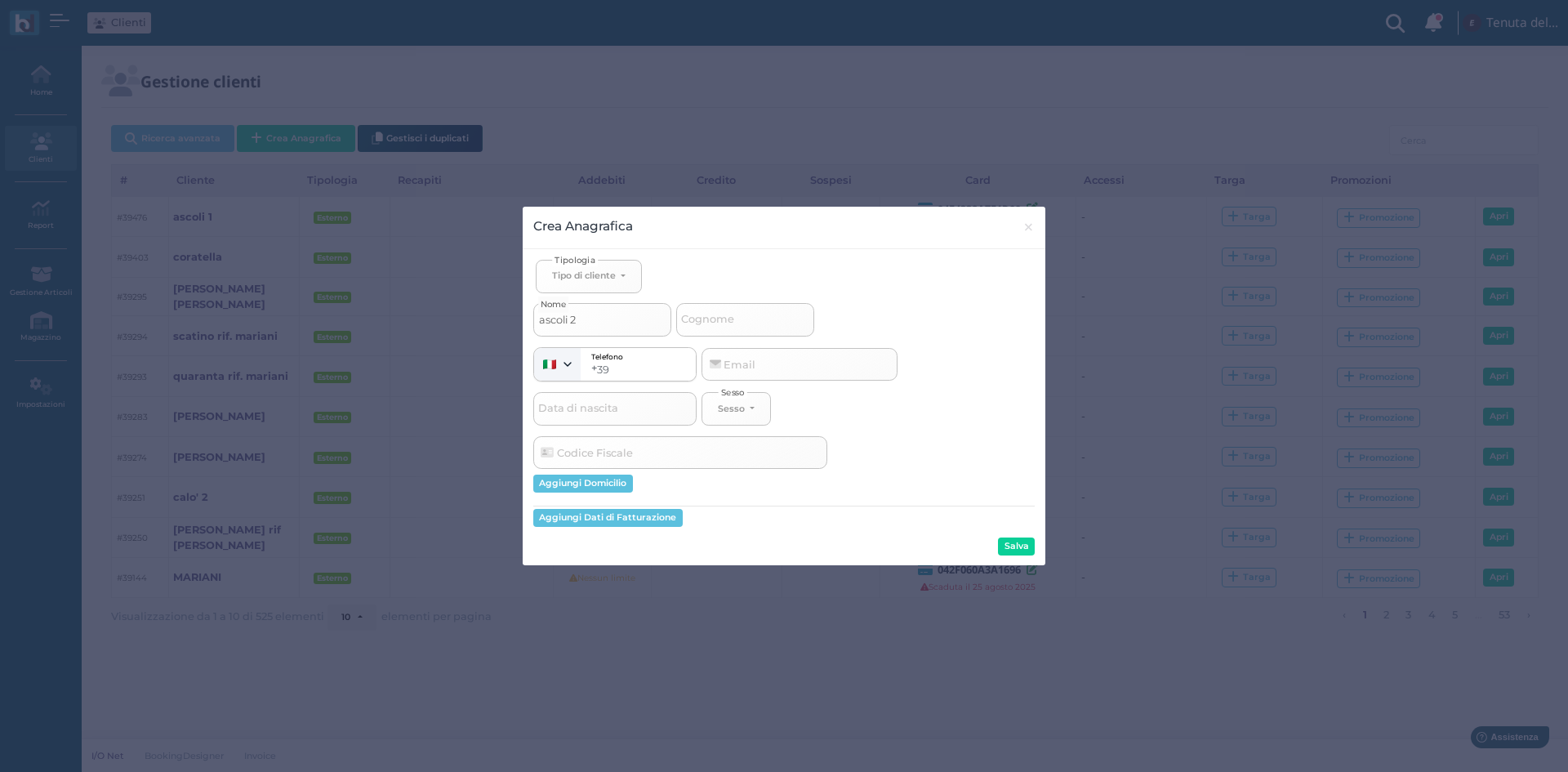
type input "ascoli 2"
click at [603, 272] on div "Tipo di cliente" at bounding box center [583, 276] width 63 height 11
click at [578, 330] on span "Esterno" at bounding box center [572, 331] width 41 height 13
select select "[object Object]"
select select
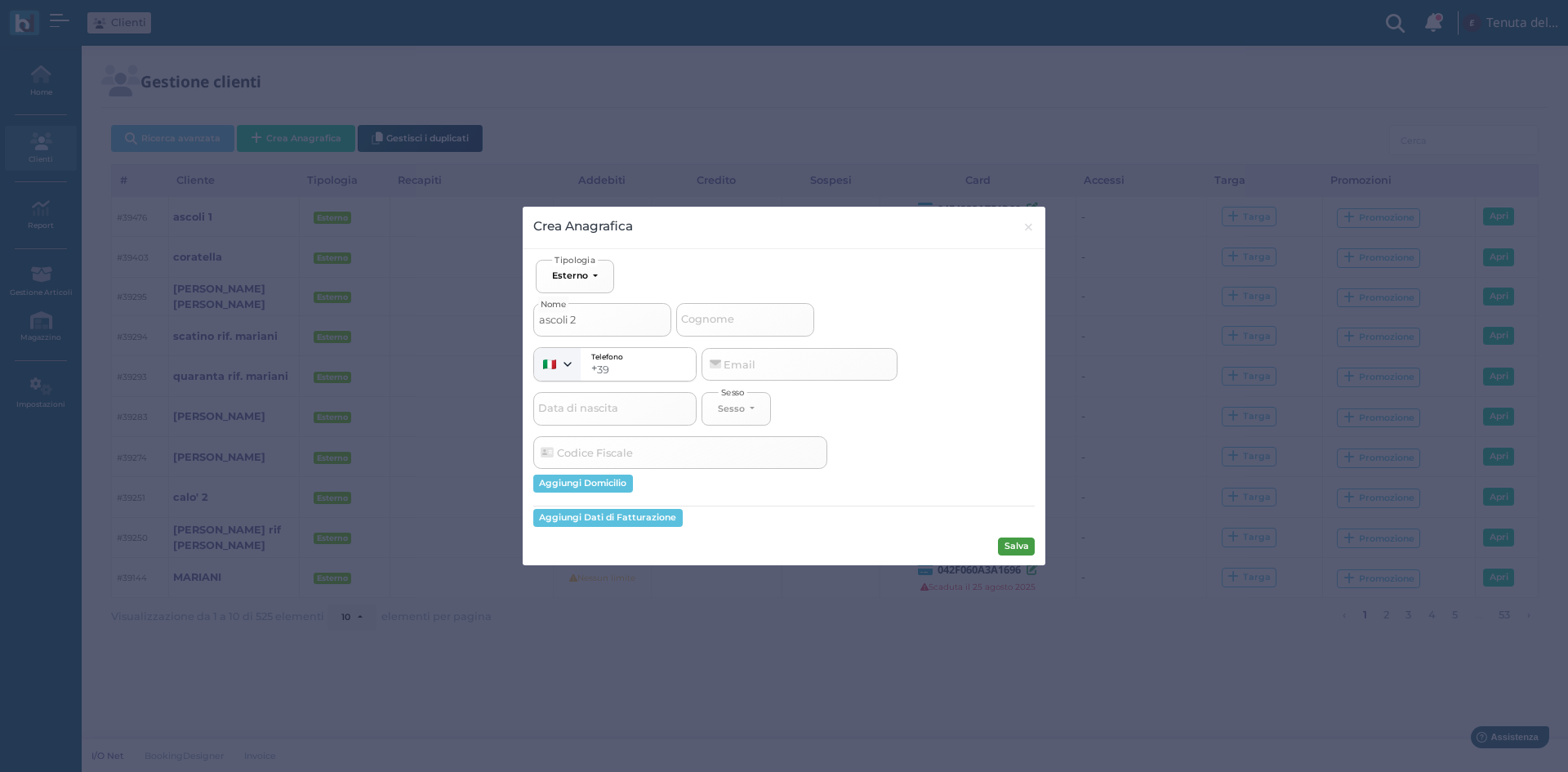
click at [1019, 547] on button "Salva" at bounding box center [1016, 547] width 37 height 18
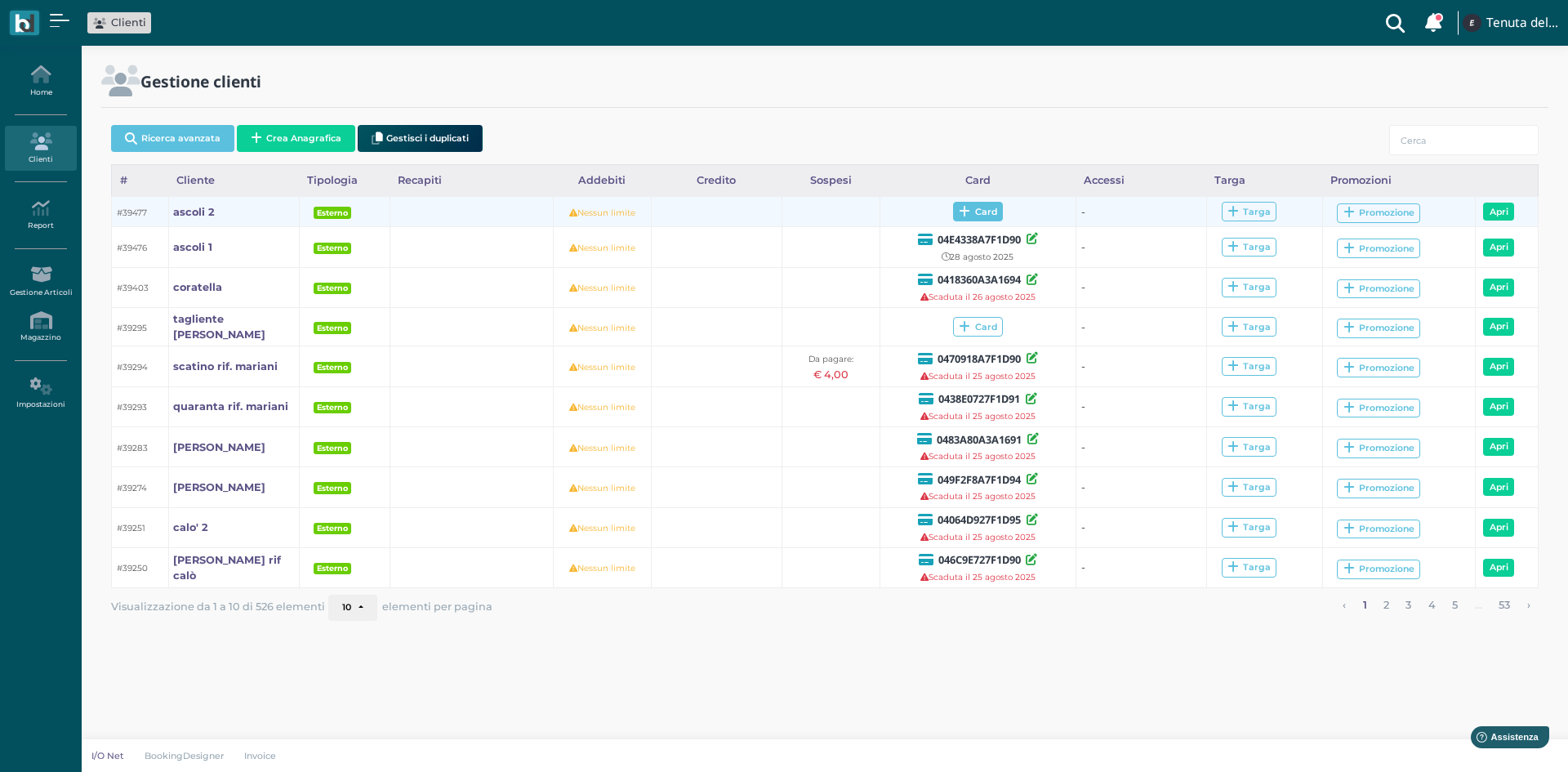
click at [975, 206] on span "Card" at bounding box center [978, 211] width 50 height 20
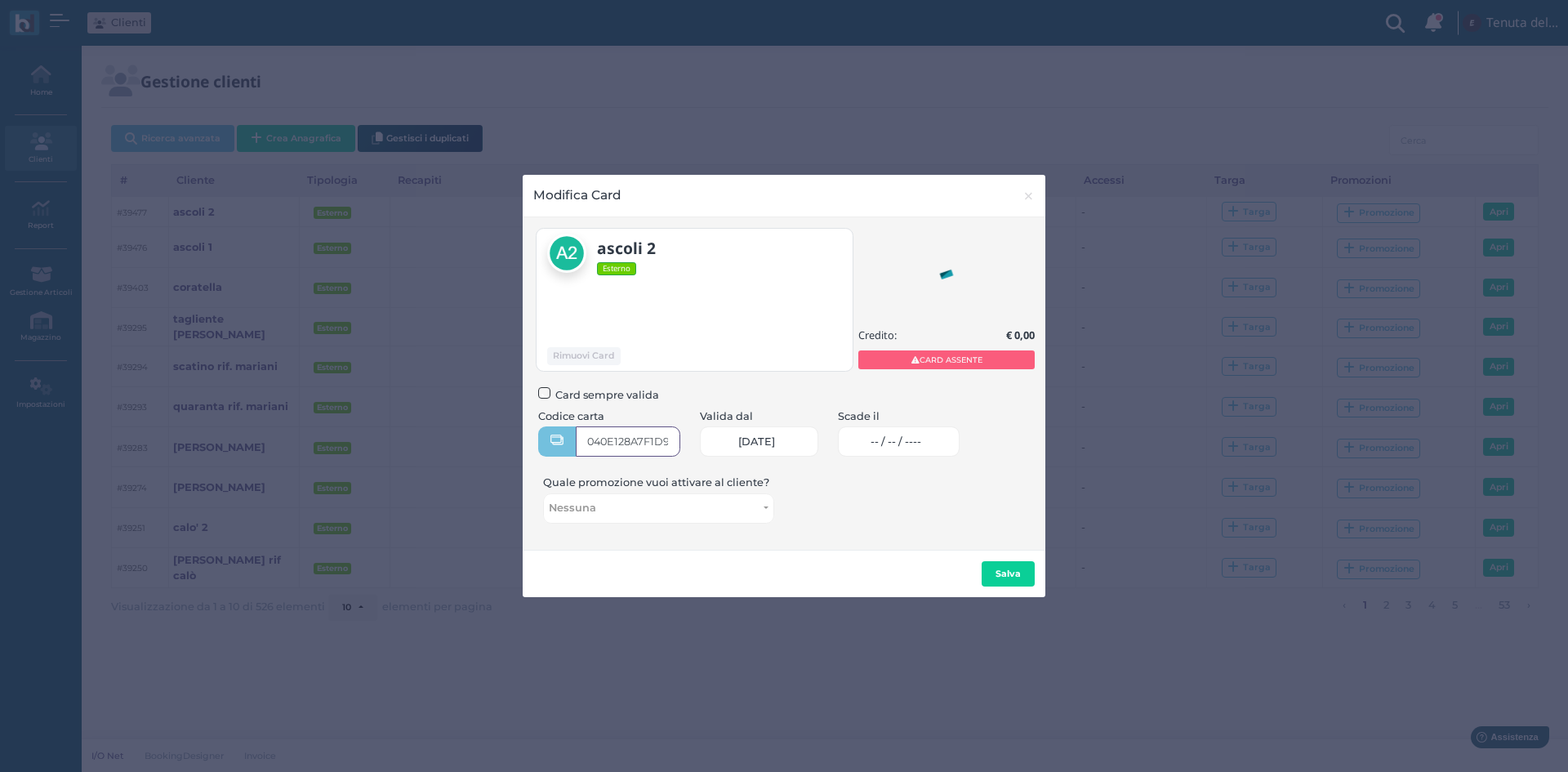
type input "040E128A7F1D95"
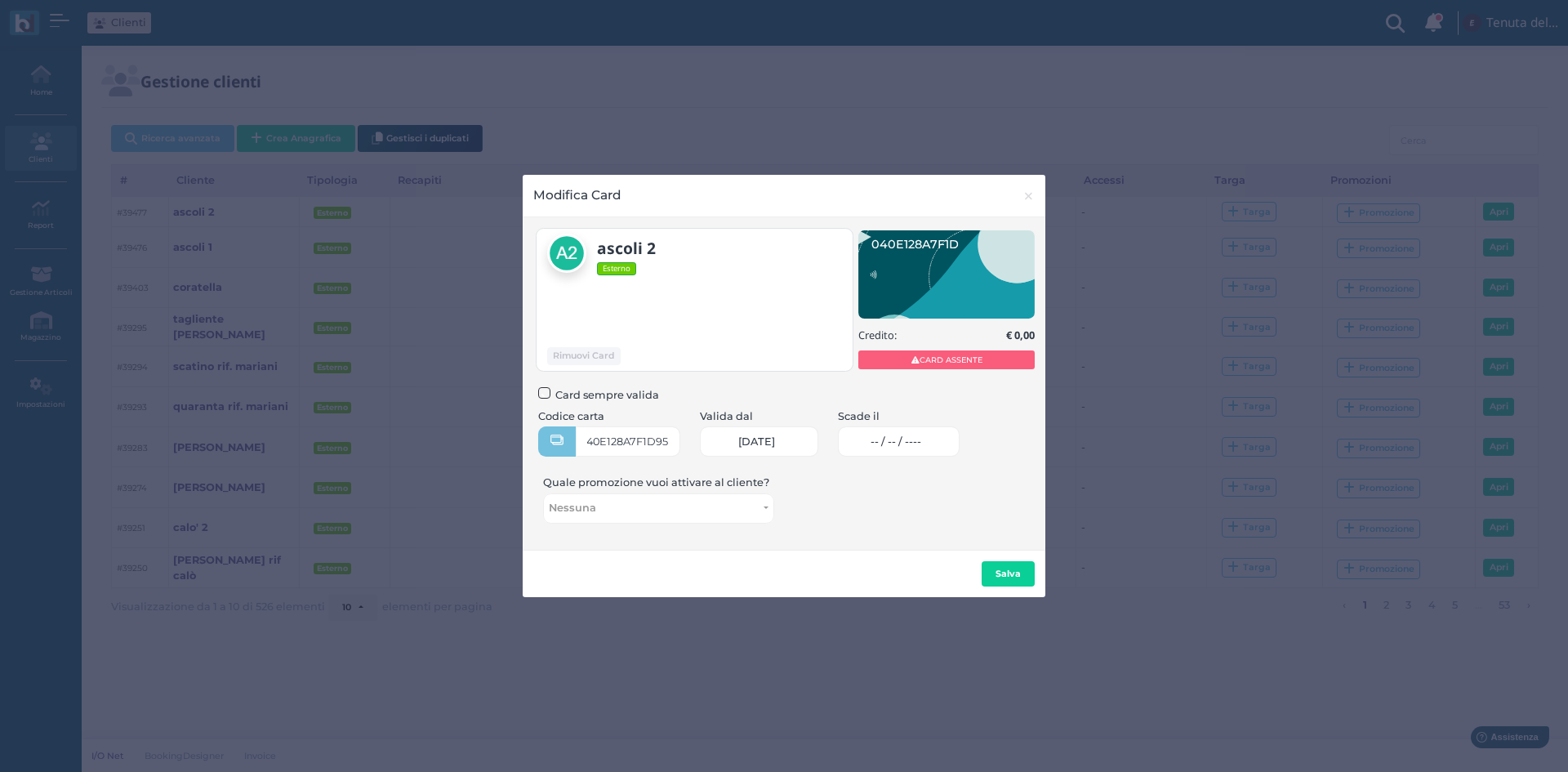
click at [906, 443] on span "-- / -- / ----" at bounding box center [895, 442] width 50 height 13
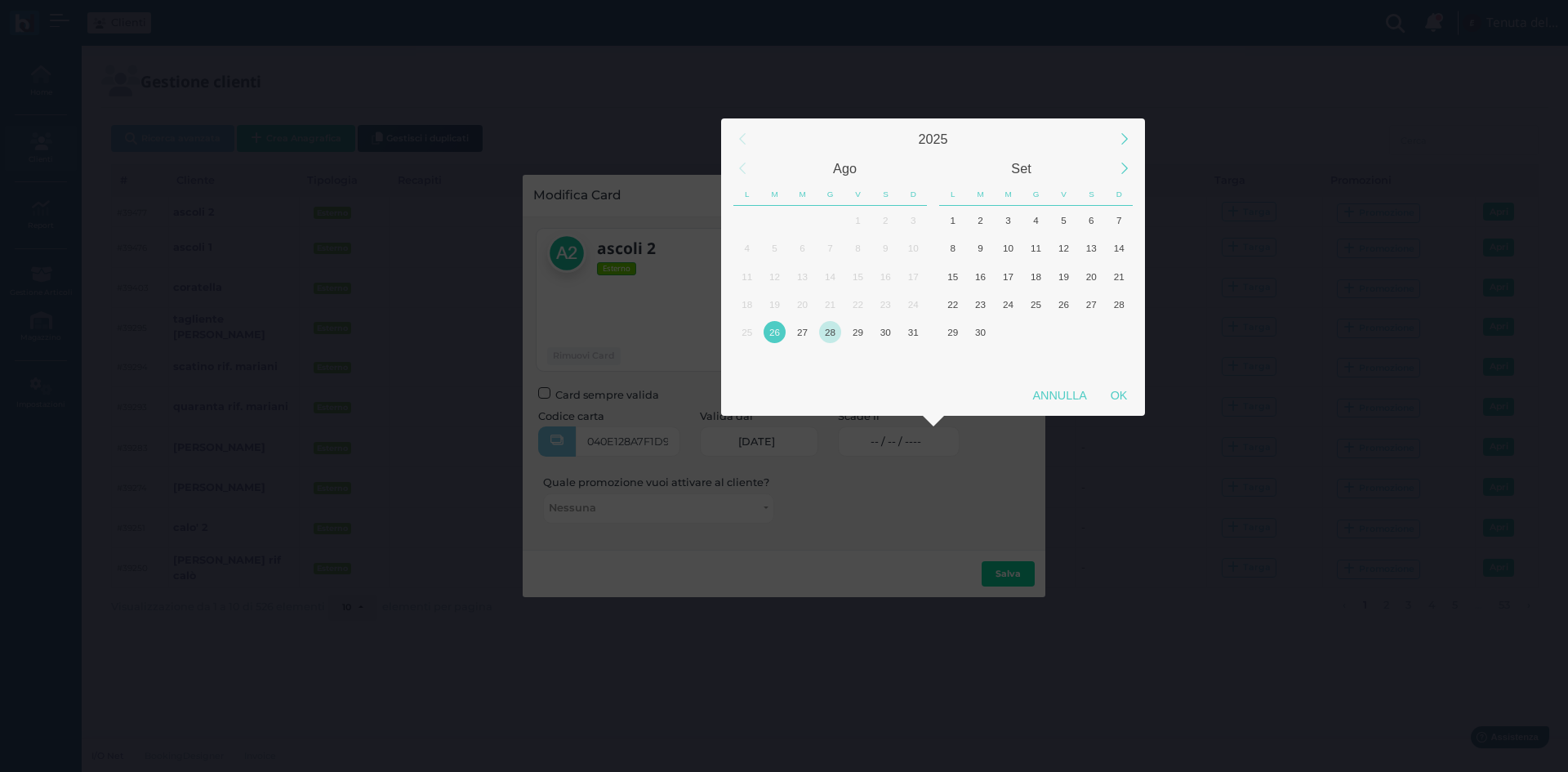
click at [825, 332] on div "28" at bounding box center [829, 332] width 22 height 22
click at [1114, 396] on div "OK" at bounding box center [1118, 395] width 41 height 29
type input "28/08/2025"
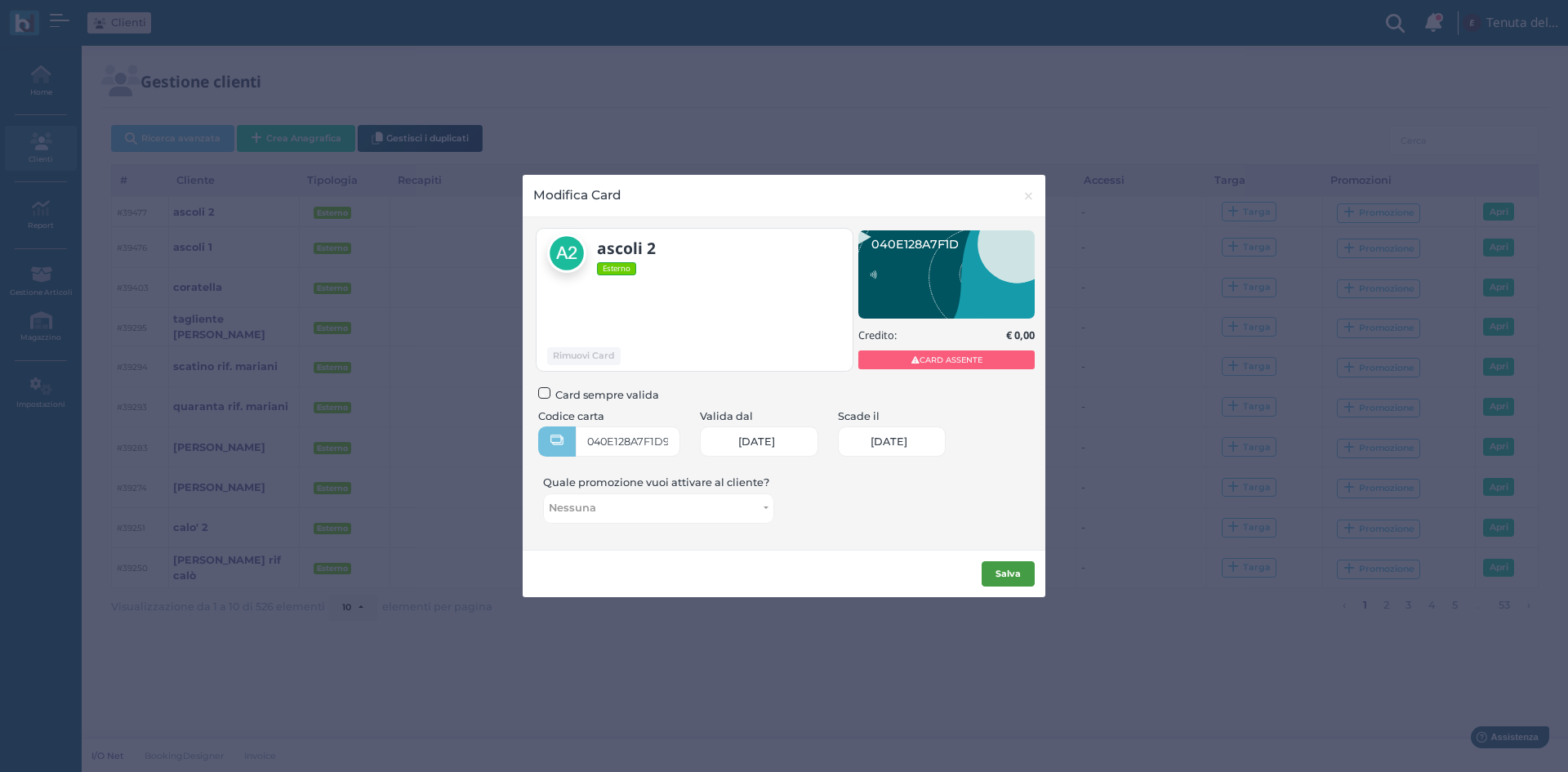
click at [1014, 579] on b "Salva" at bounding box center [1007, 573] width 26 height 11
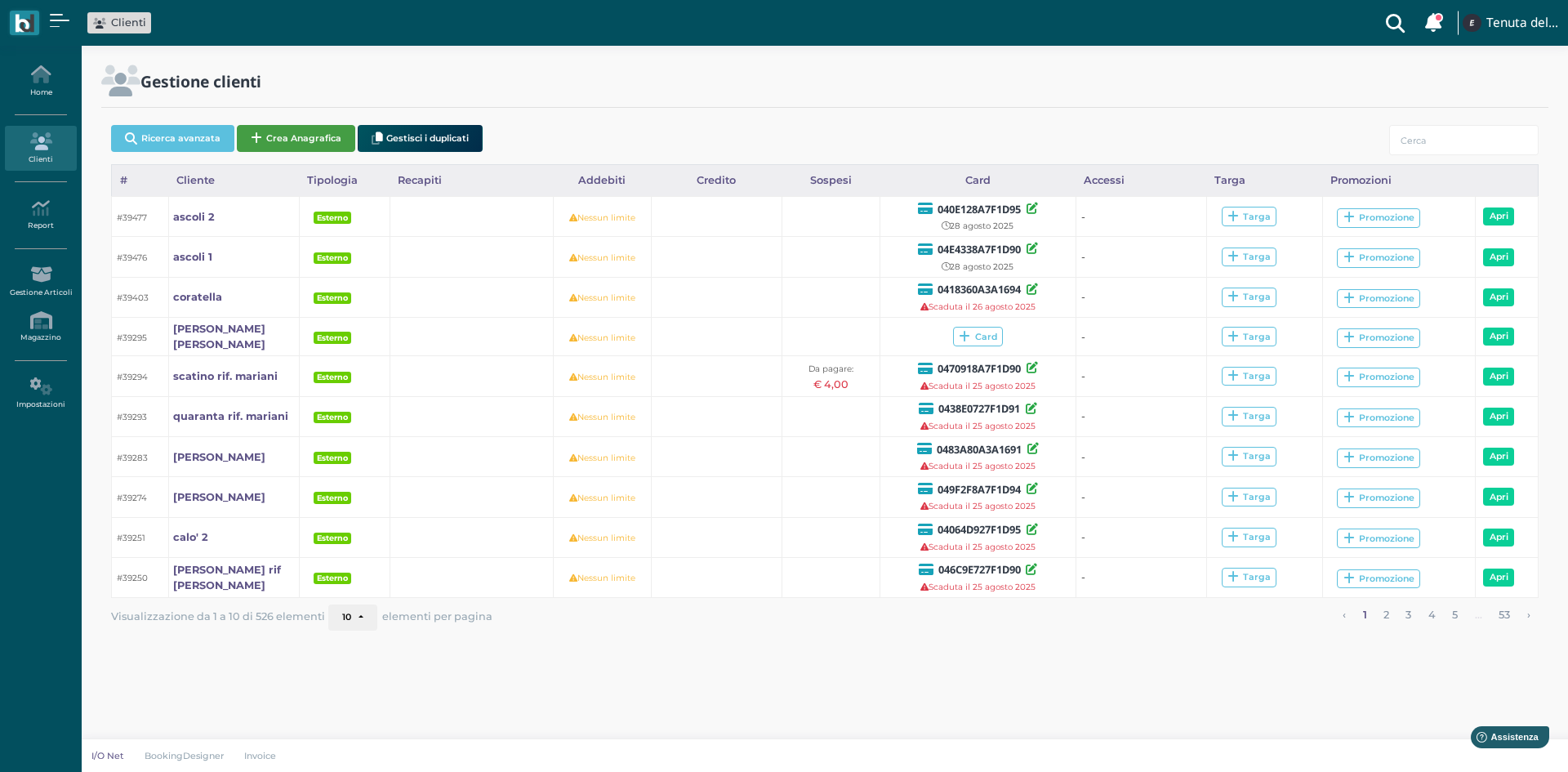
click at [285, 138] on button "Crea Anagrafica" at bounding box center [295, 138] width 118 height 27
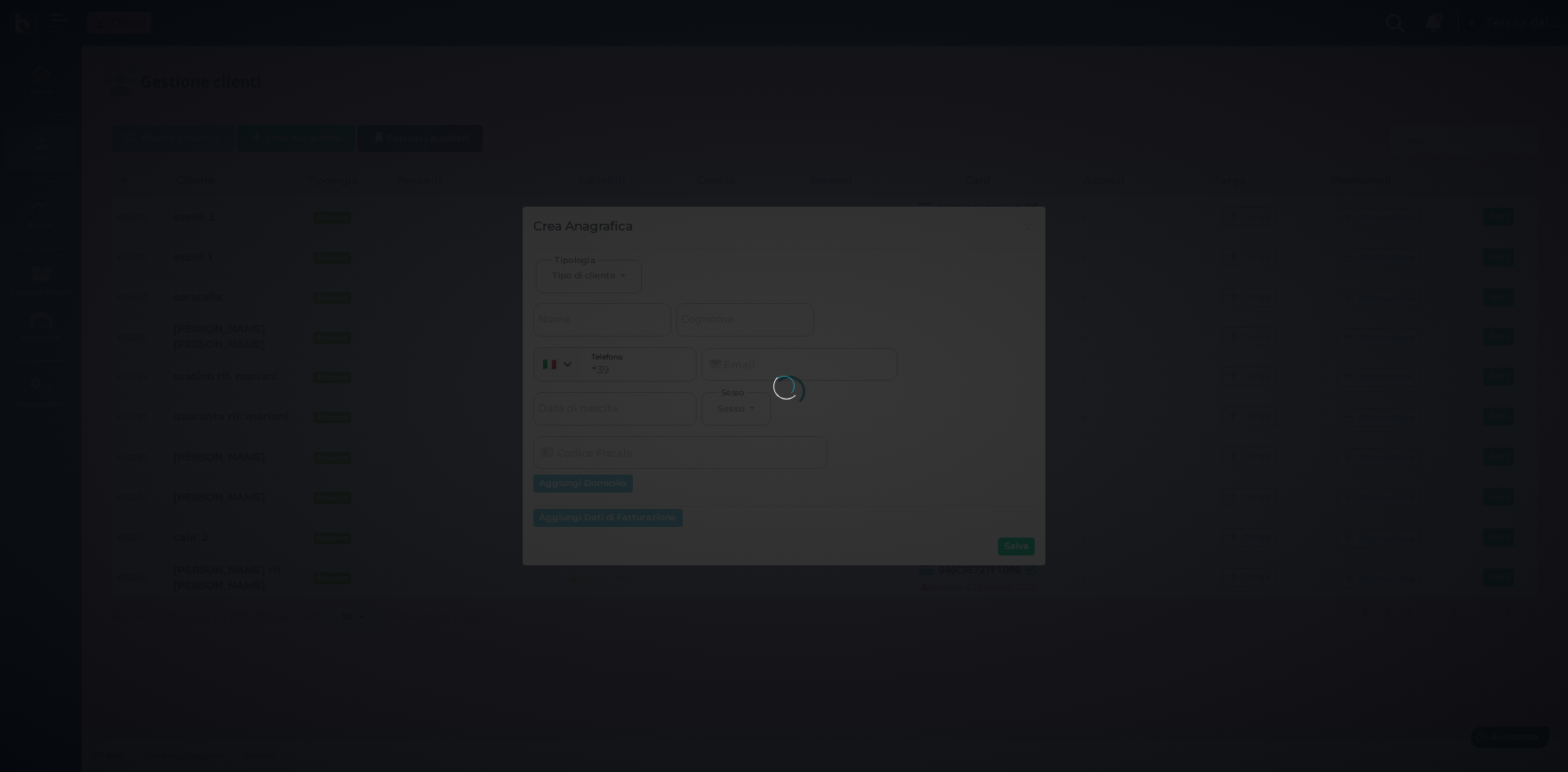
select select
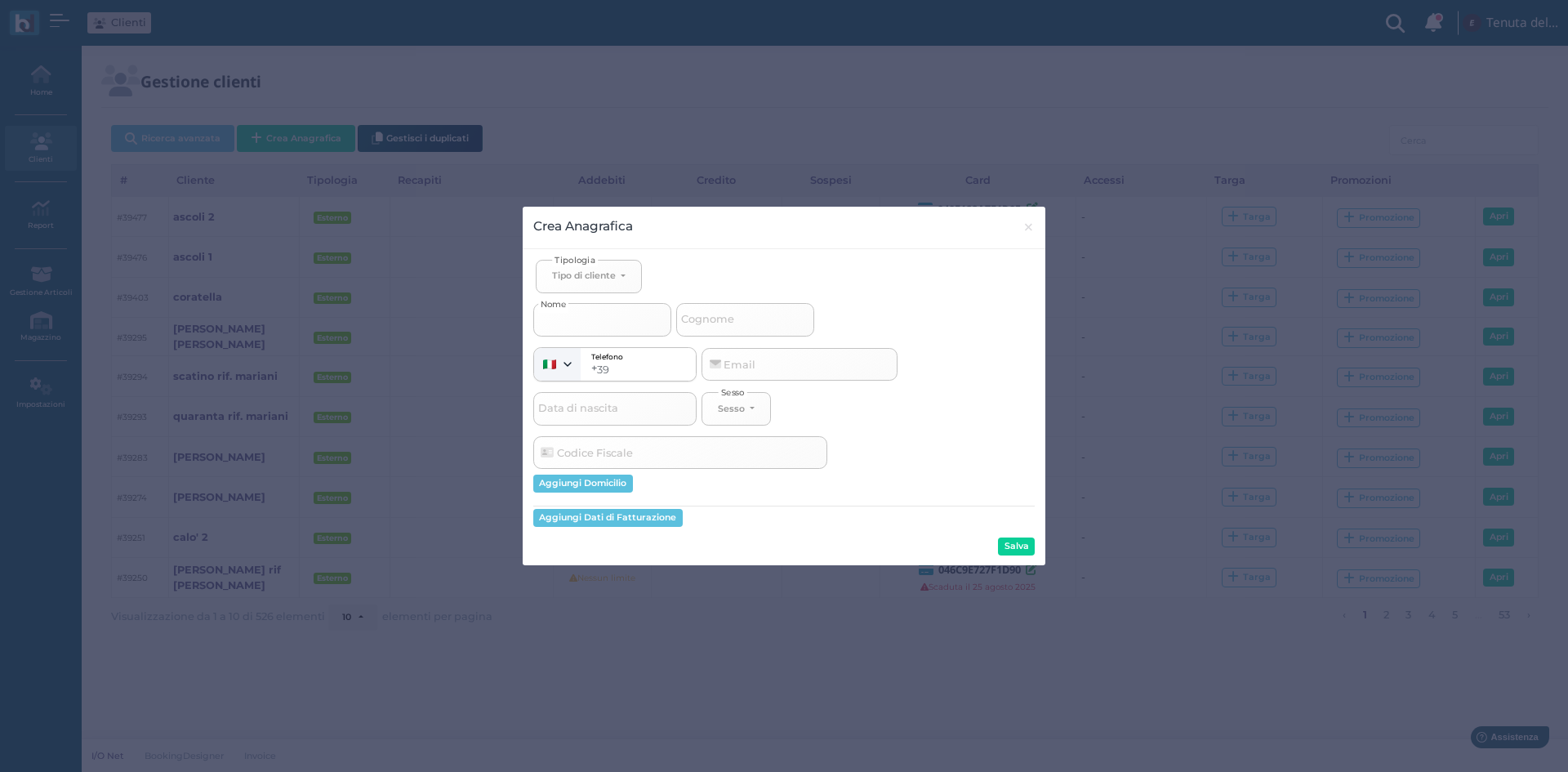
click at [637, 315] on input "Nome" at bounding box center [602, 319] width 138 height 32
select select
type input "a"
select select
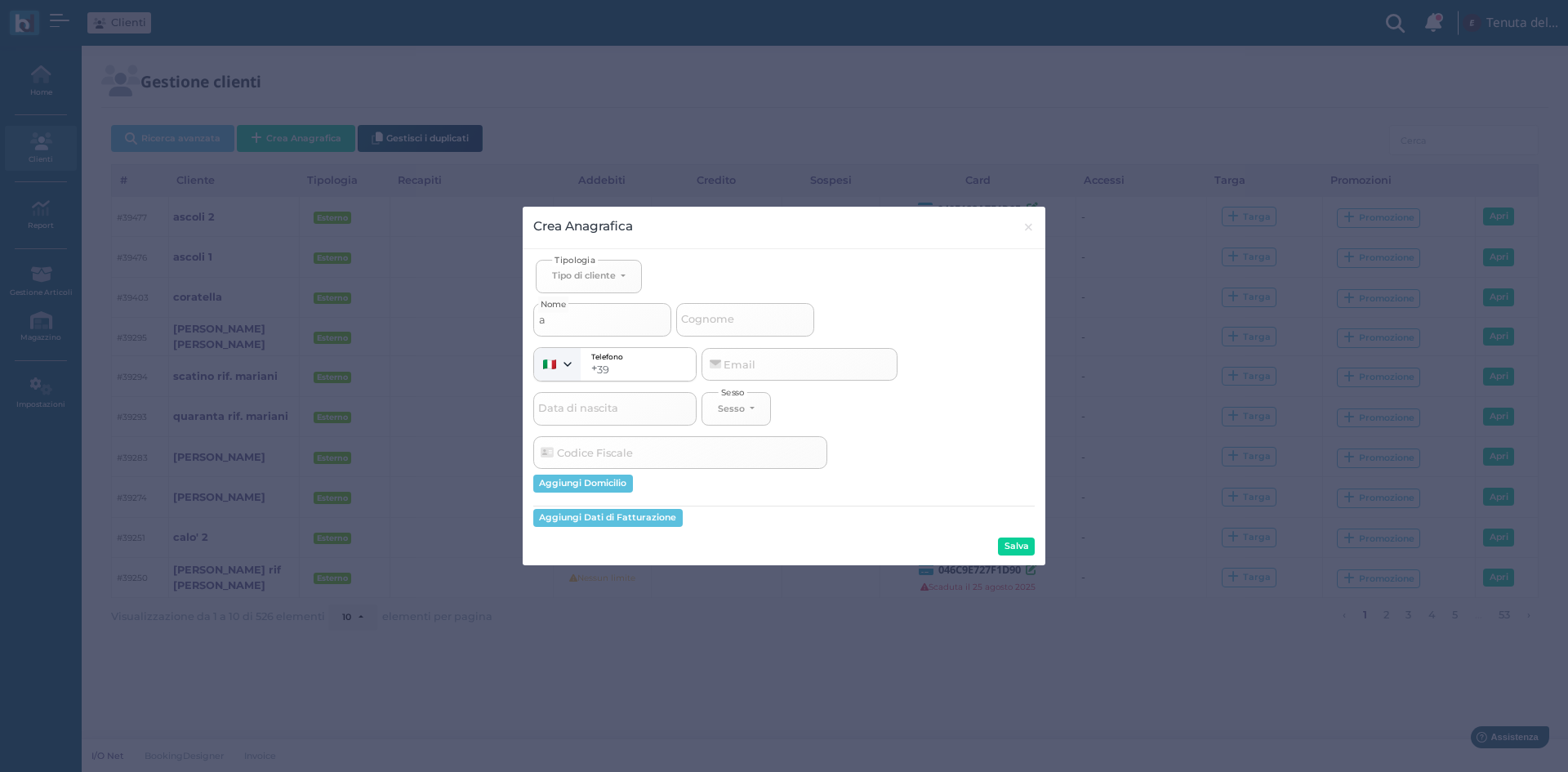
type input "as"
select select
type input "asc"
select select
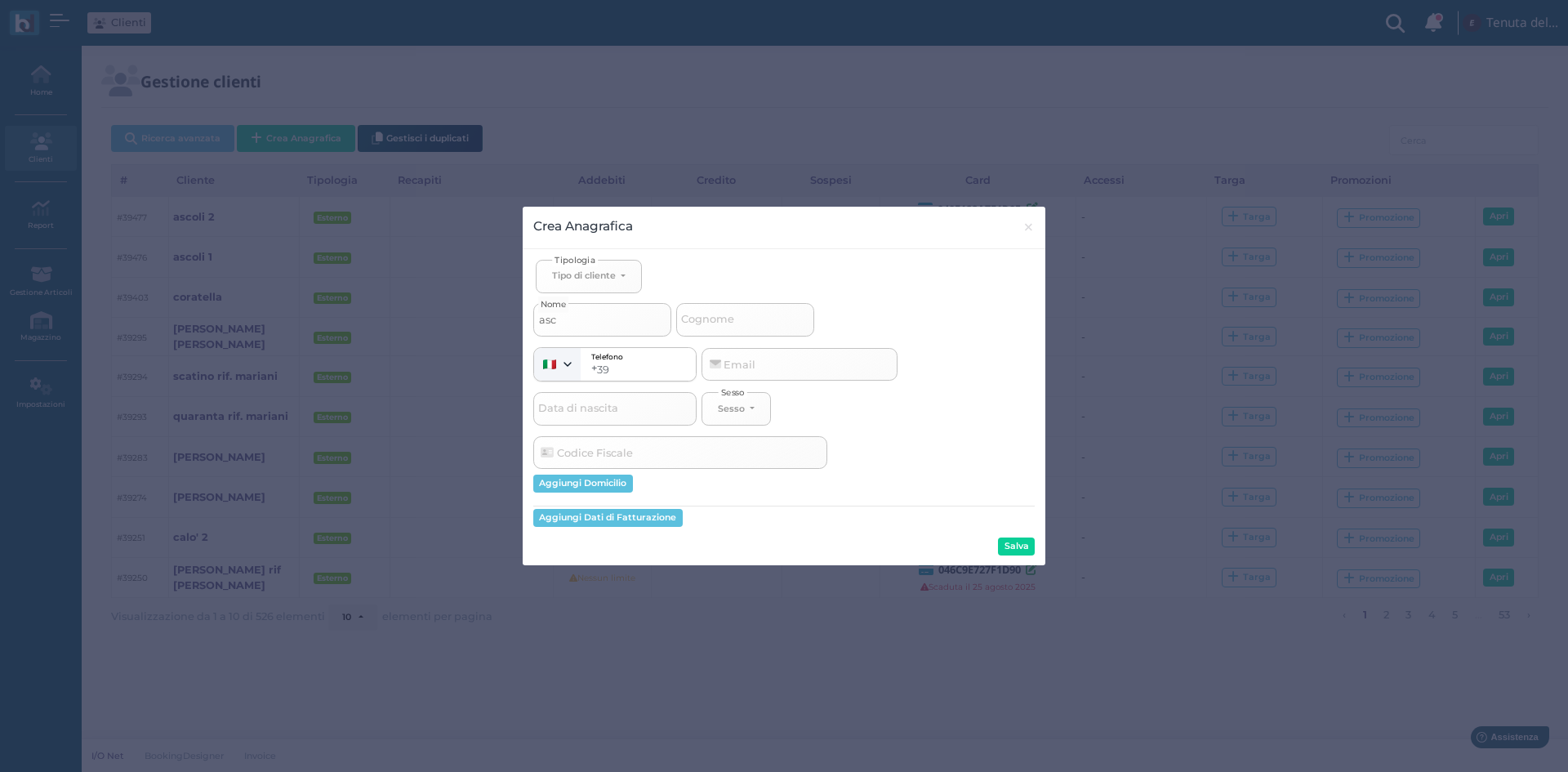
select select
type input "asco"
select select
type input "ascol"
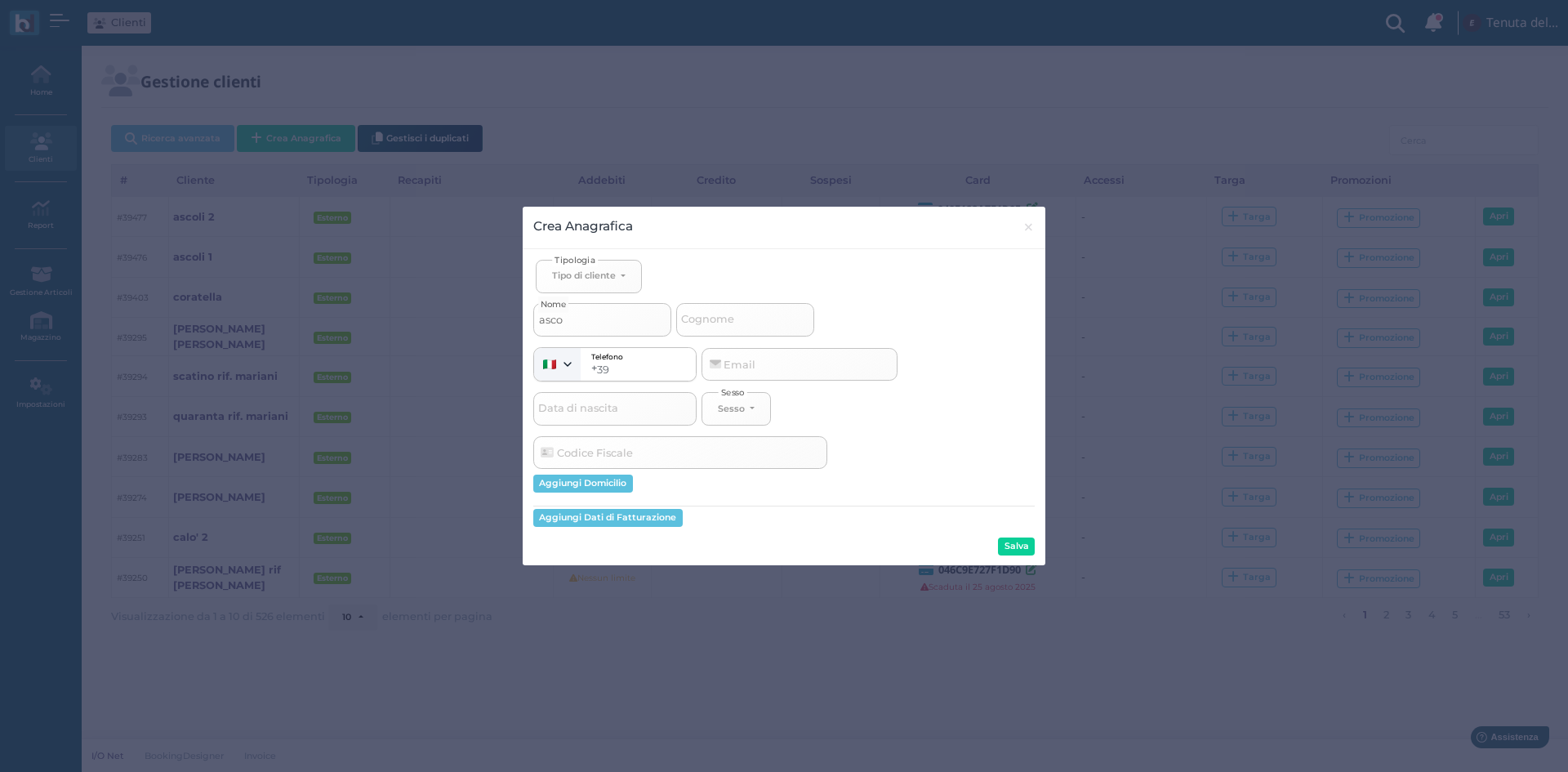
select select
type input "ascoli"
select select
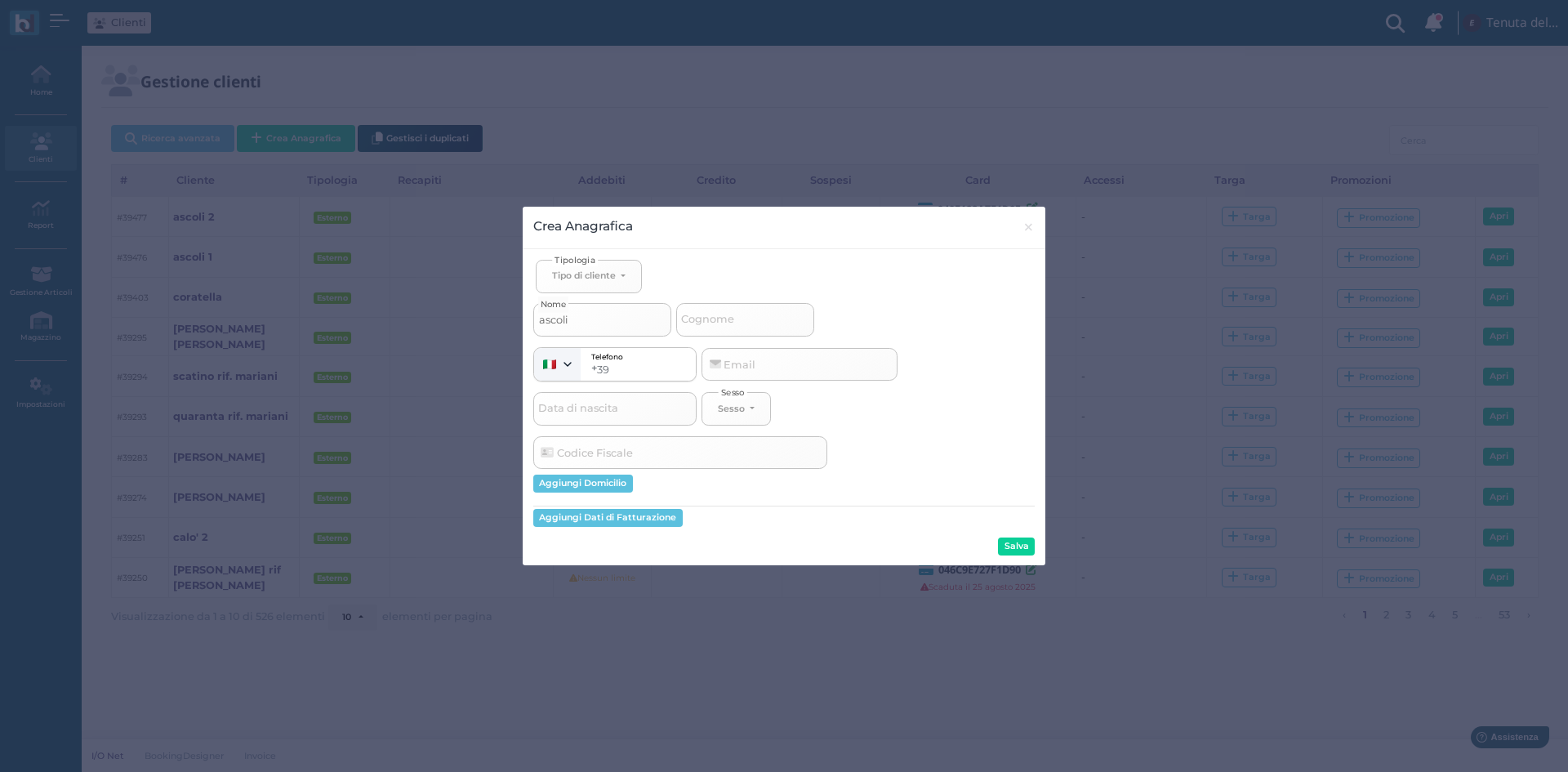
type input "ascoli"
select select
type input "ascoli 3"
select select
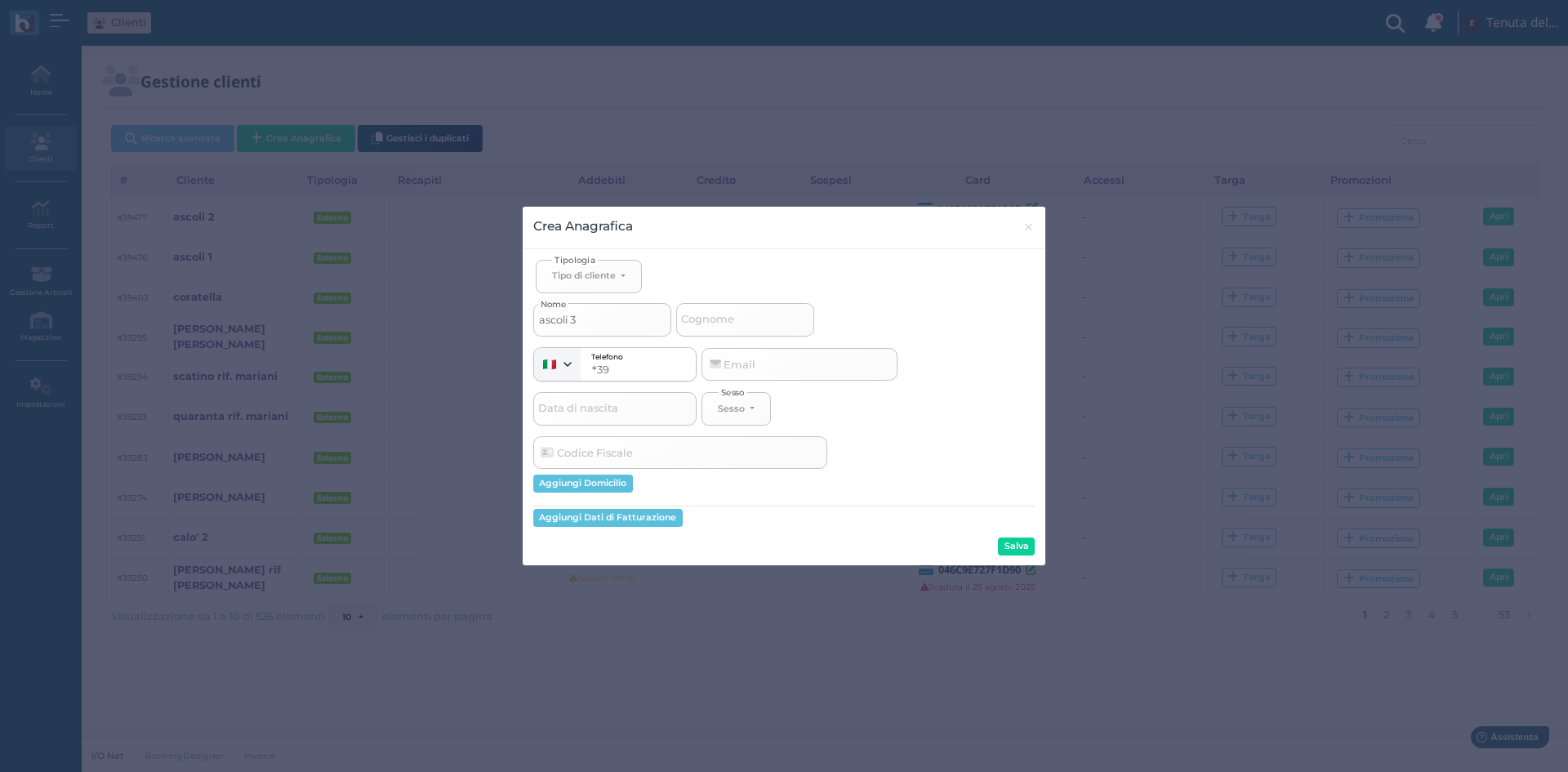
type input "ascoli 3"
click at [600, 272] on div "Tipo di cliente" at bounding box center [583, 276] width 63 height 11
click at [587, 328] on span "Esterno" at bounding box center [572, 331] width 41 height 13
select select "[object Object]"
select select
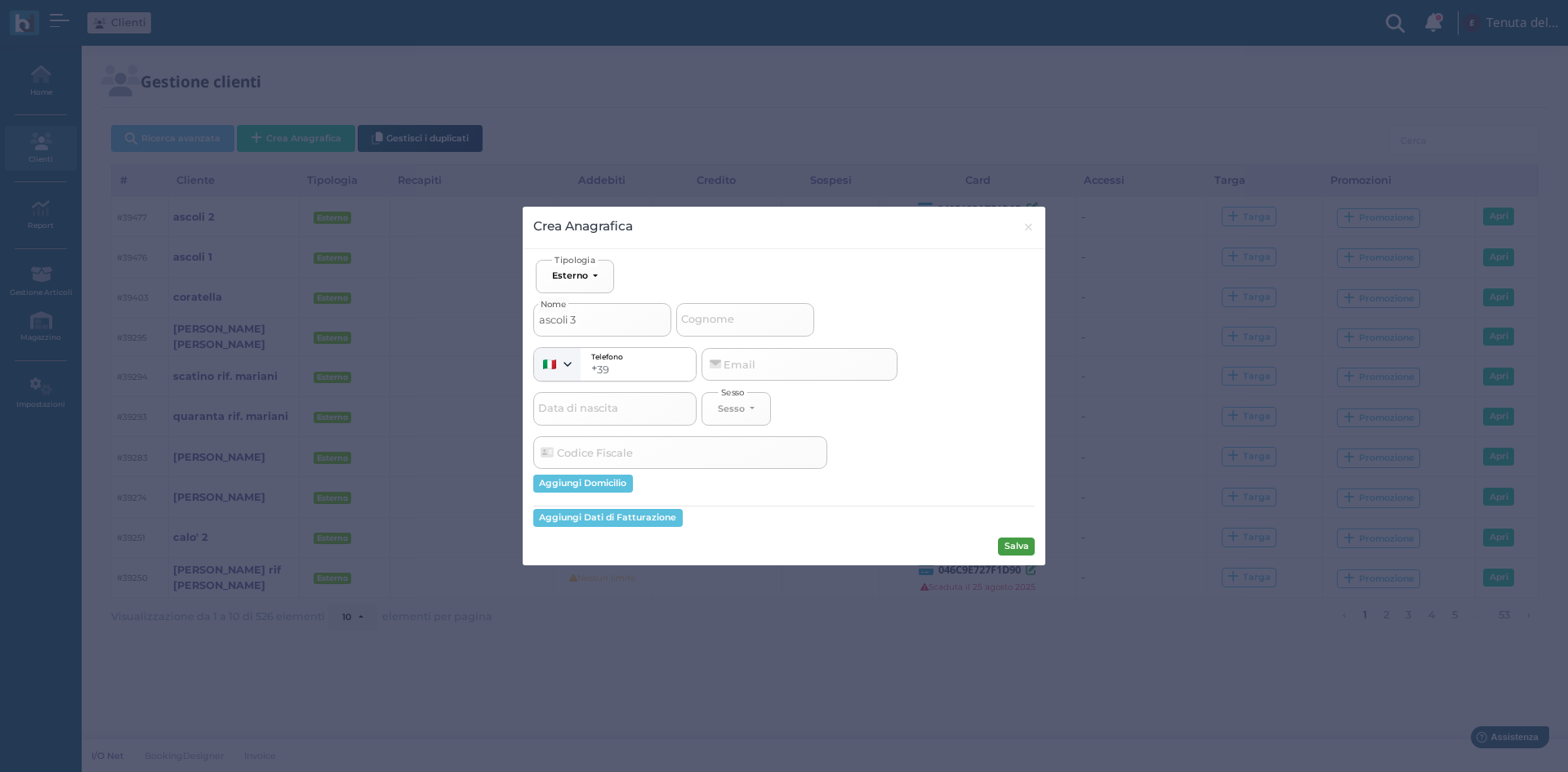
click at [1029, 543] on button "Salva" at bounding box center [1016, 547] width 37 height 18
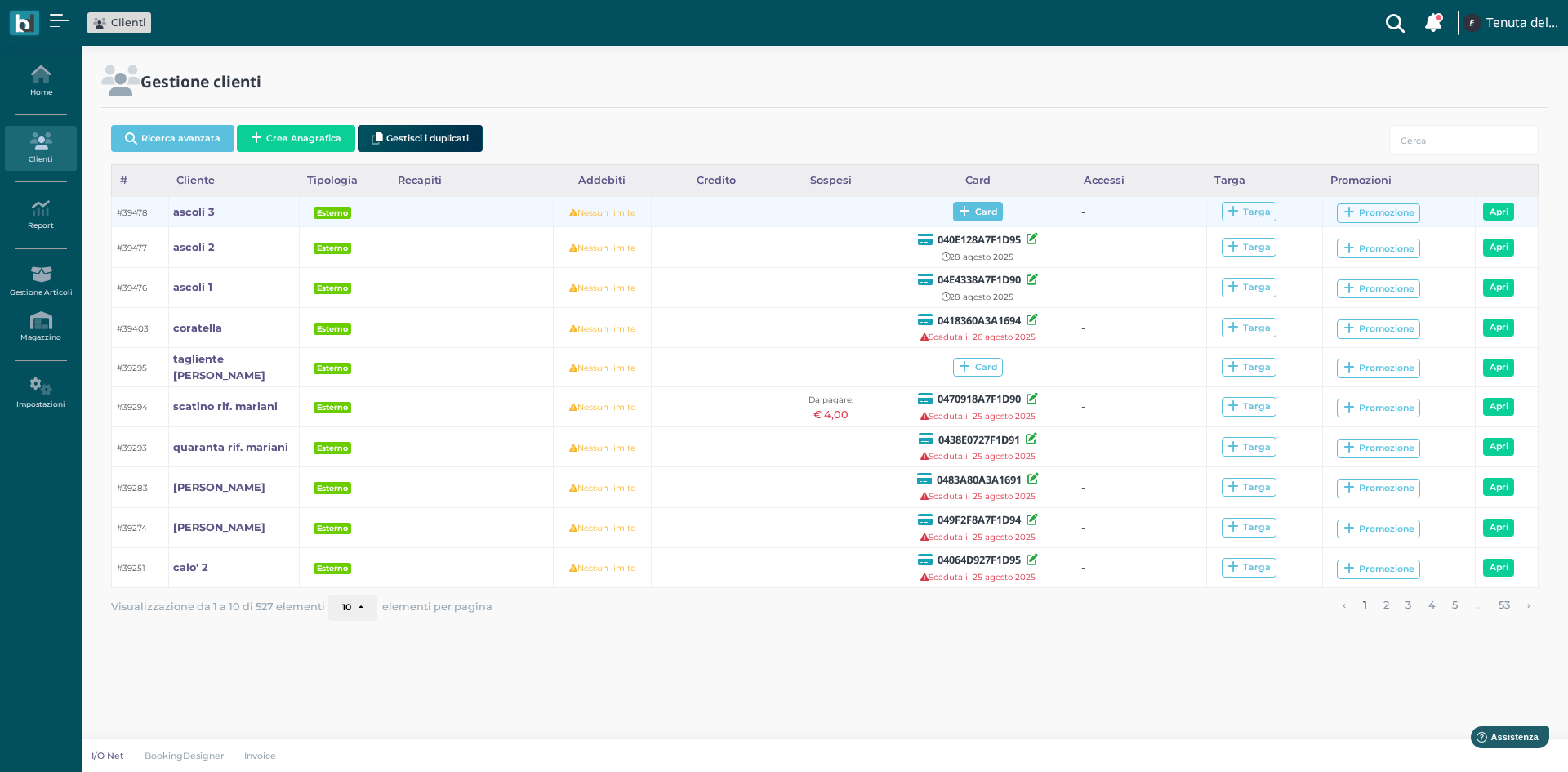
click at [992, 207] on span "Card" at bounding box center [978, 211] width 50 height 20
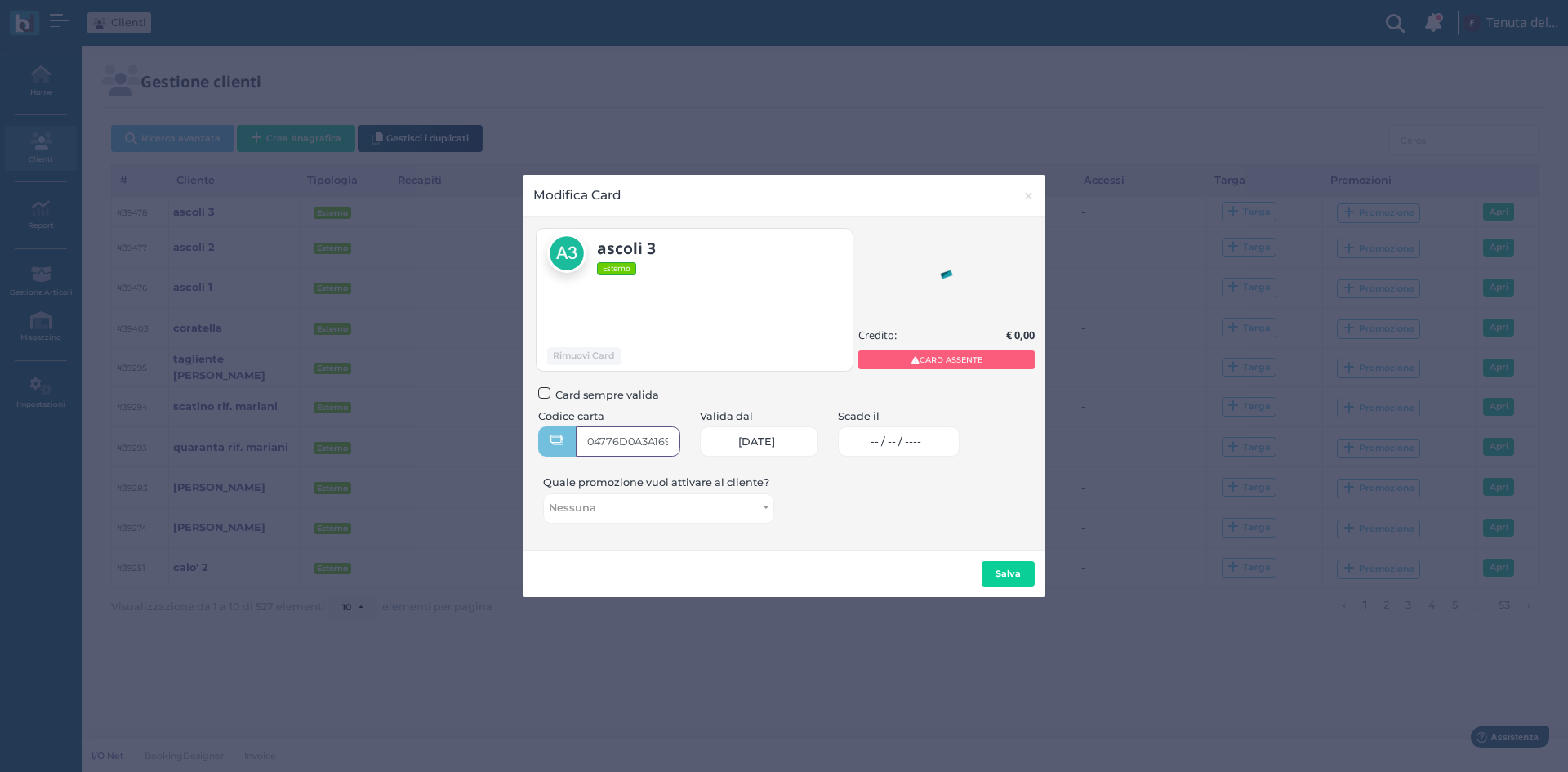
type input "04776D0A3A1695"
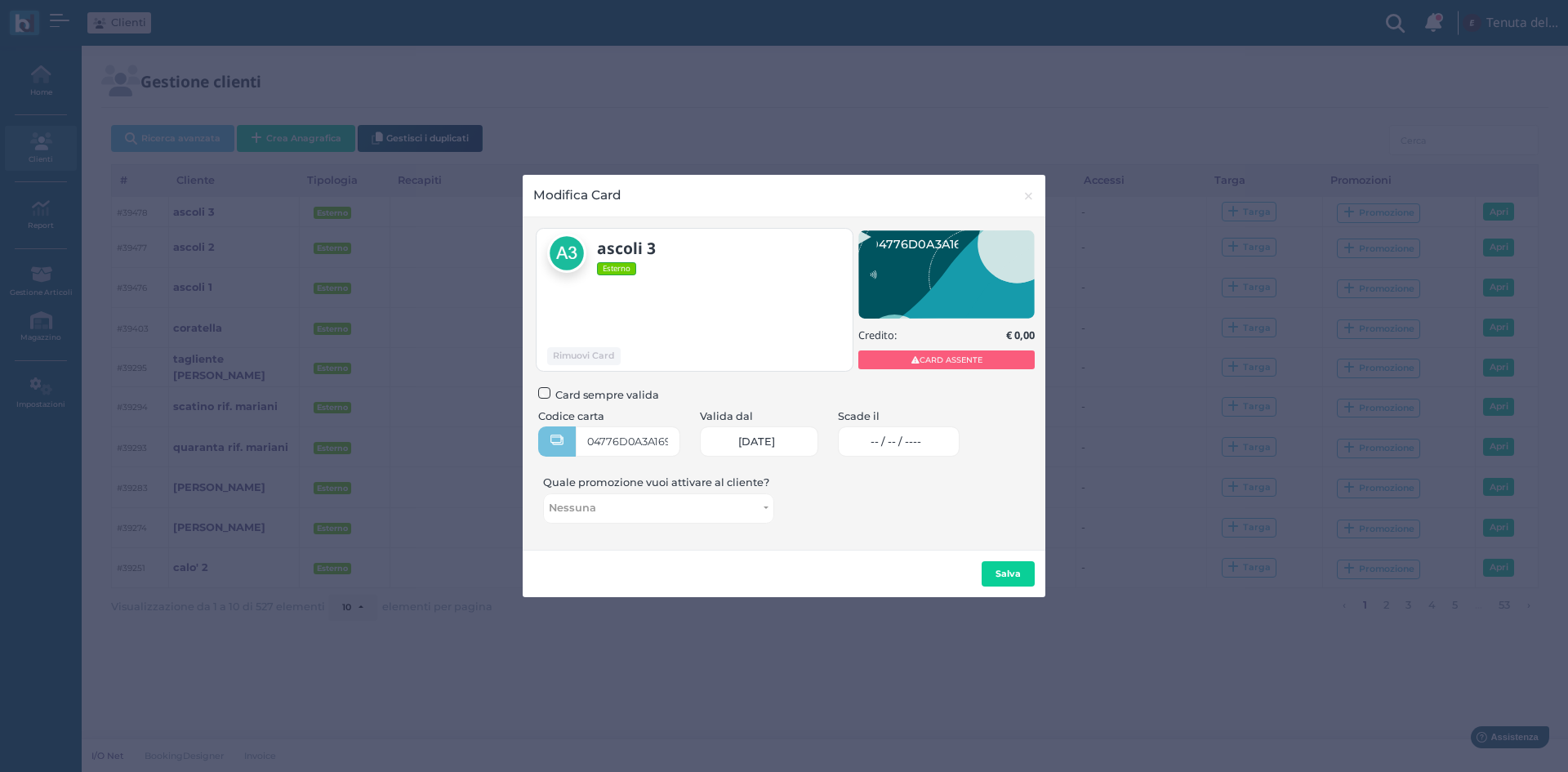
click at [918, 439] on span "-- / -- / ----" at bounding box center [895, 442] width 50 height 13
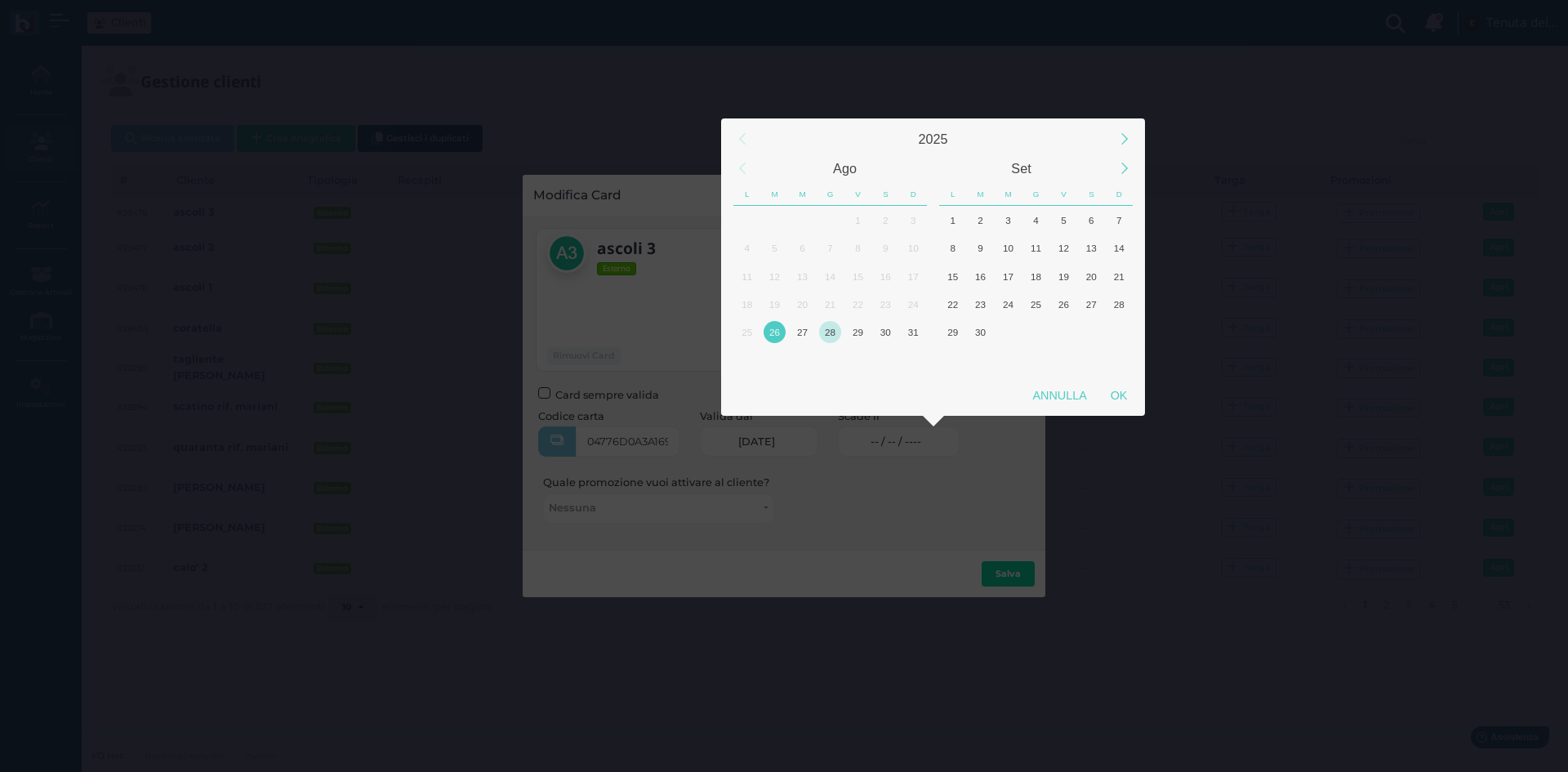
click at [829, 326] on div "28" at bounding box center [829, 332] width 22 height 22
click at [829, 325] on div "28" at bounding box center [829, 332] width 22 height 22
click at [1101, 395] on div "OK" at bounding box center [1118, 395] width 41 height 29
type input "[DATE]"
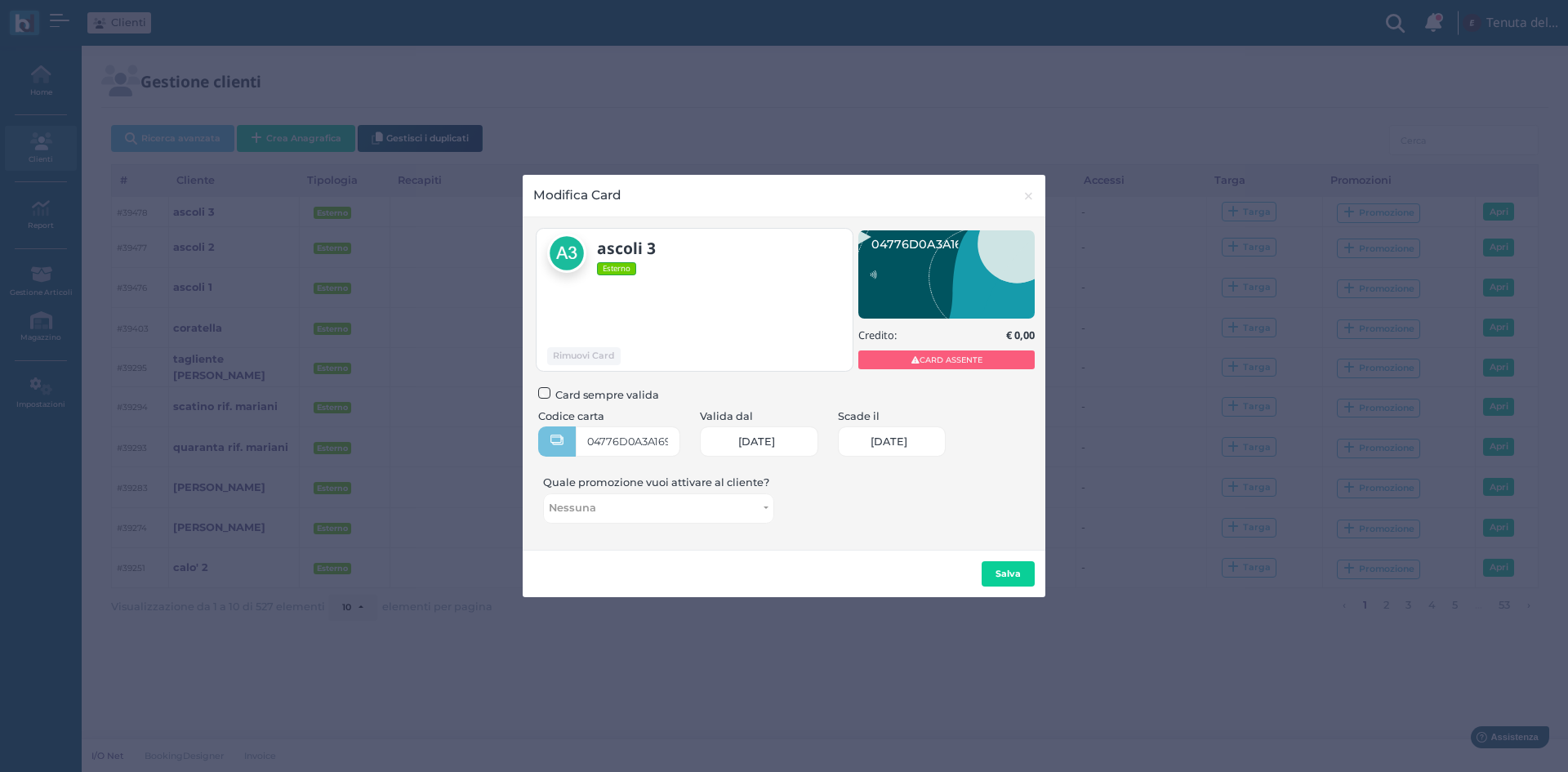
scroll to position [0, 71]
click at [1016, 567] on b "Salva" at bounding box center [1007, 573] width 26 height 11
